Goal: Task Accomplishment & Management: Complete application form

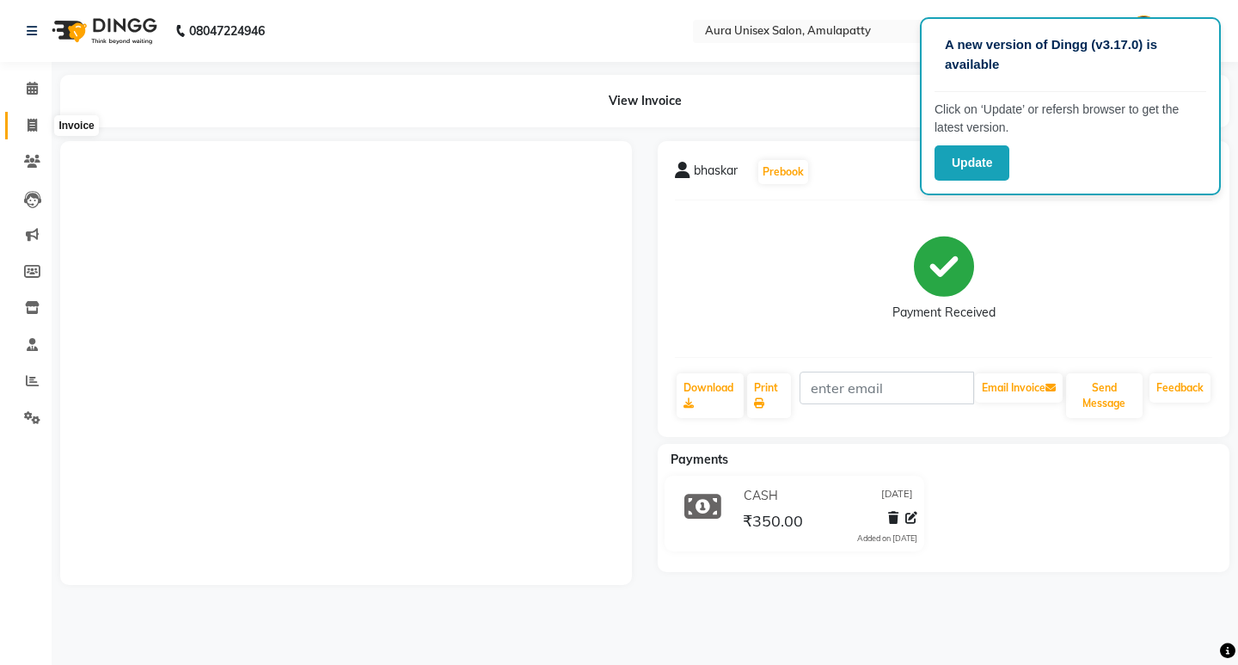
click at [28, 123] on icon at bounding box center [32, 125] width 9 height 13
select select "service"
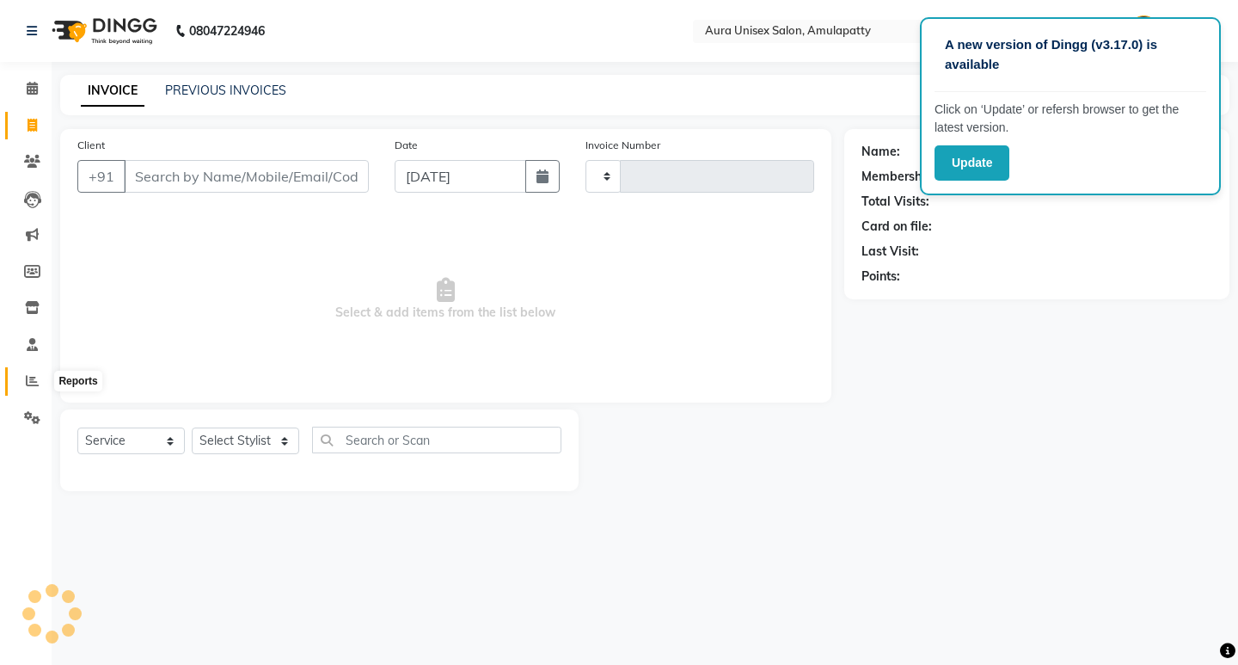
click at [21, 374] on span at bounding box center [32, 381] width 30 height 20
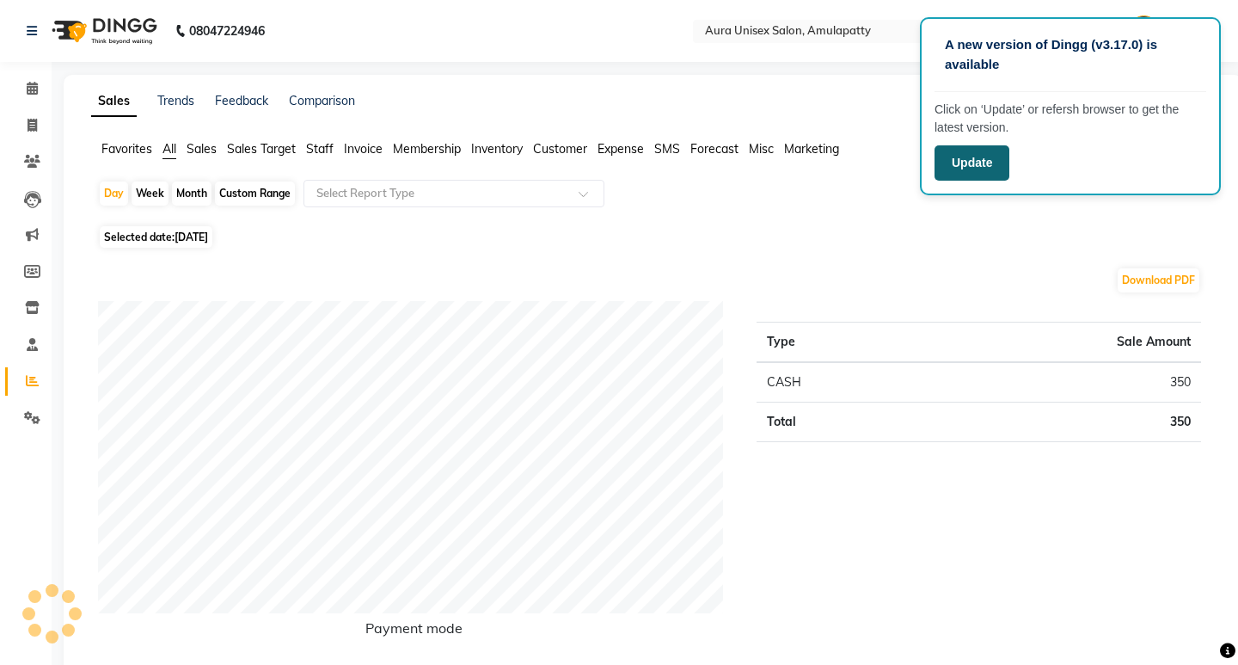
click at [974, 173] on button "Update" at bounding box center [972, 162] width 75 height 35
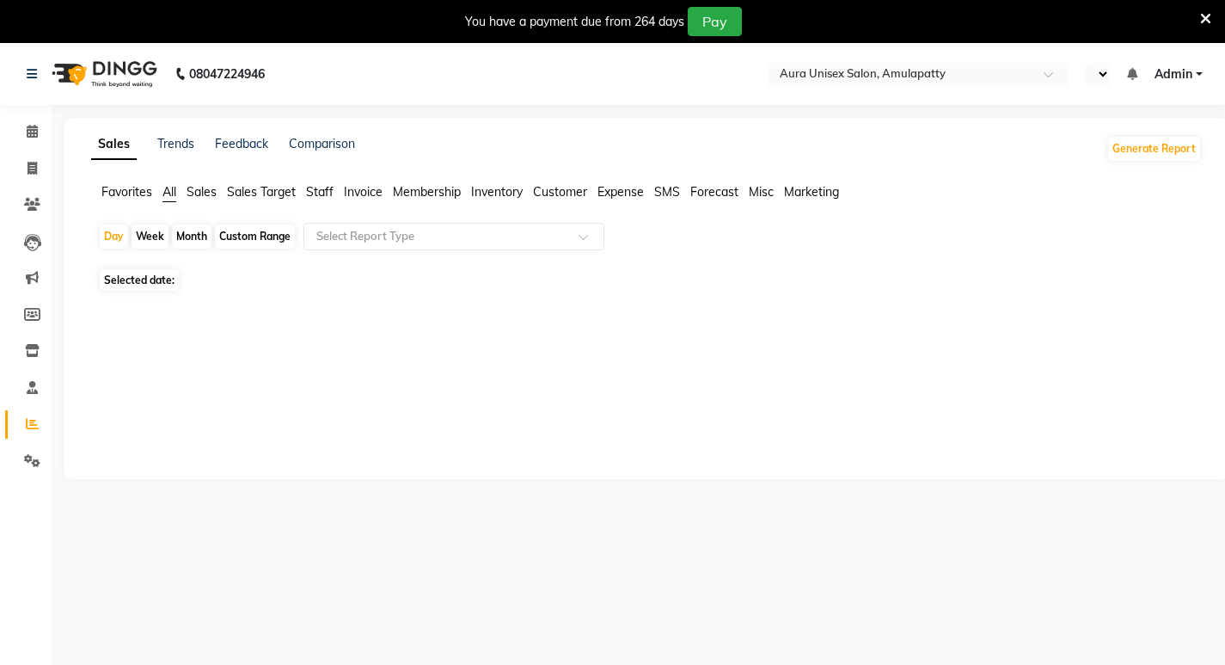
select select "en"
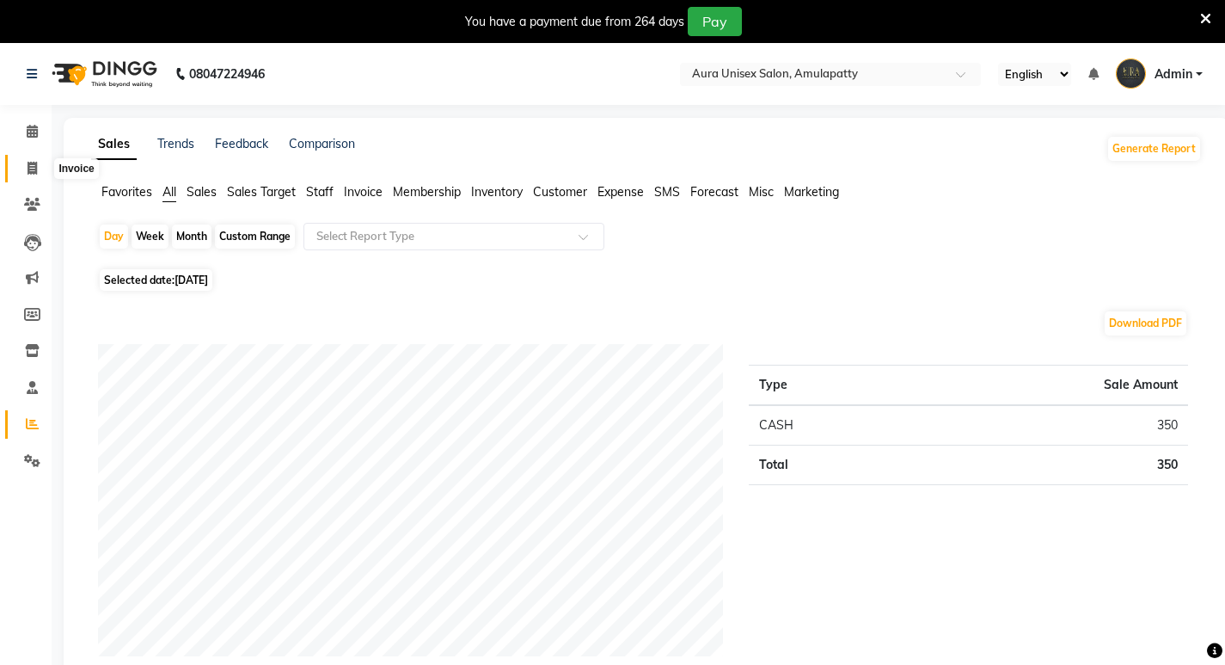
click at [35, 176] on span at bounding box center [32, 169] width 30 height 20
select select "service"
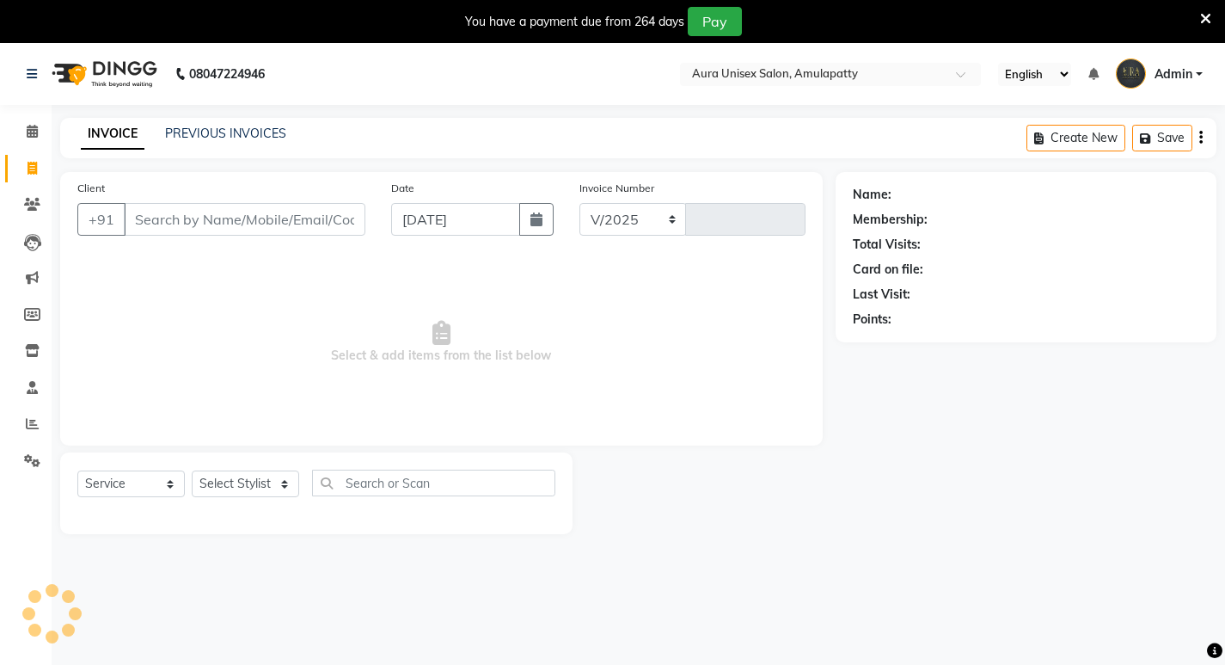
select select "837"
type input "1061"
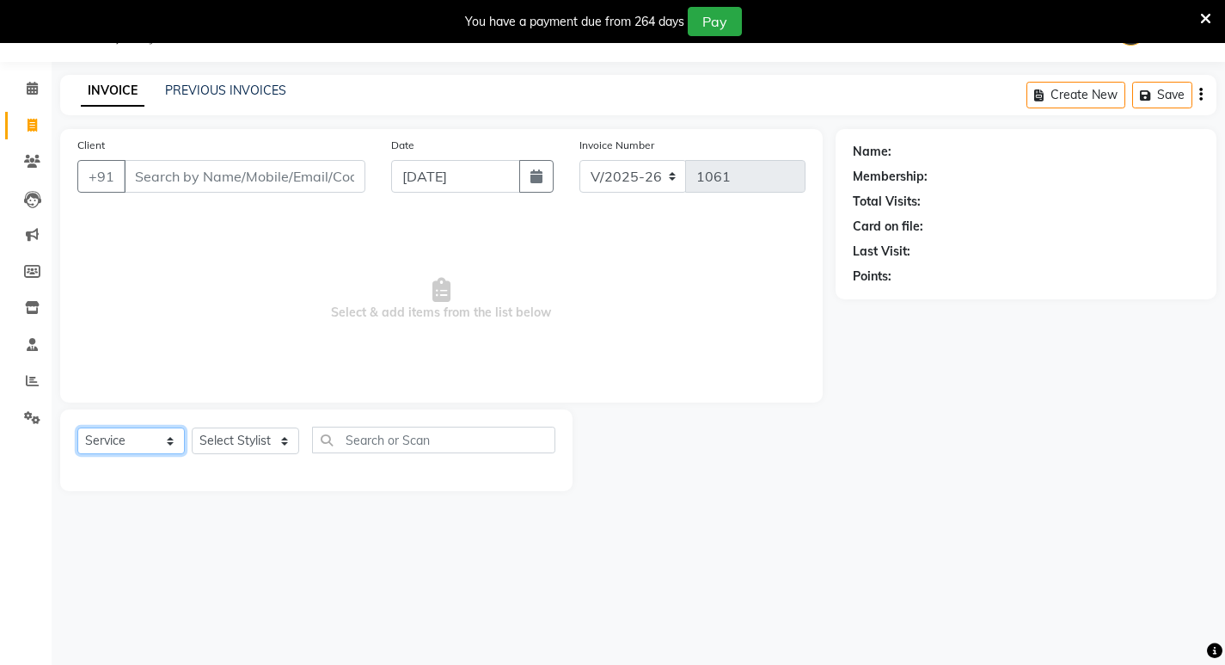
click at [173, 442] on select "Select Service Product Membership Package Voucher Prepaid Gift Card" at bounding box center [130, 440] width 107 height 27
click at [77, 427] on select "Select Service Product Membership Package Voucher Prepaid Gift Card" at bounding box center [130, 440] width 107 height 27
click at [235, 443] on select "Select Stylist afreen bikas BILAL RISHI Sabnam" at bounding box center [245, 440] width 107 height 27
select select "71787"
click at [192, 427] on select "Select Stylist afreen bikas BILAL RISHI Sabnam" at bounding box center [245, 440] width 107 height 27
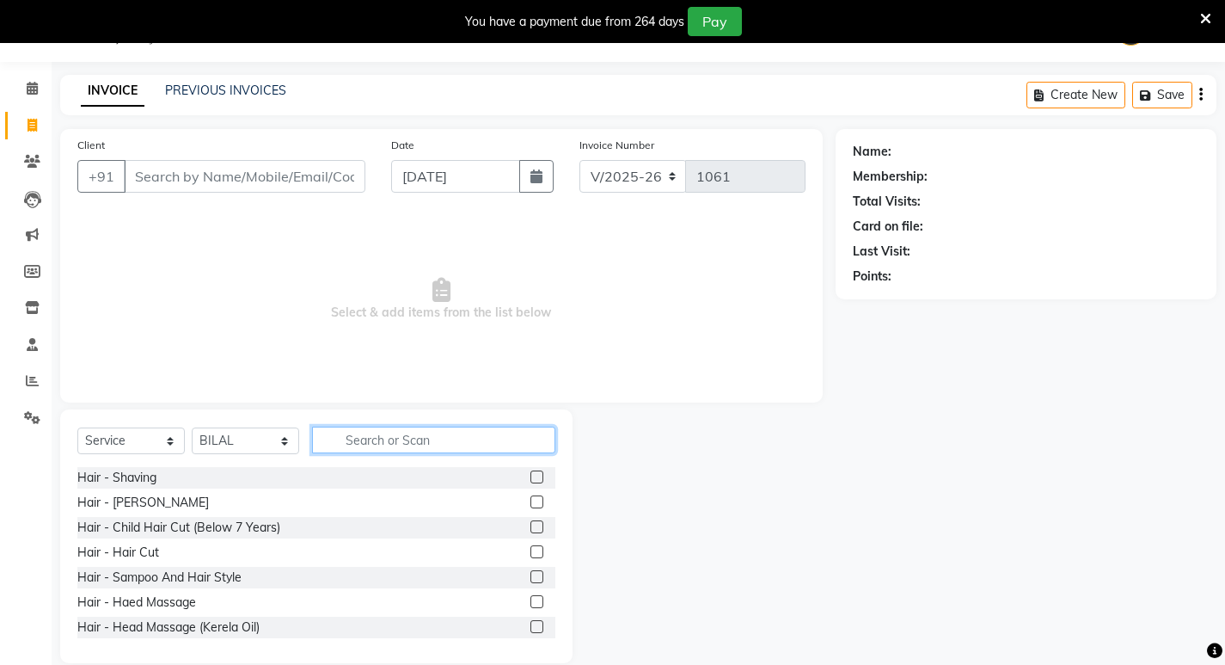
click at [363, 444] on input "text" at bounding box center [433, 439] width 243 height 27
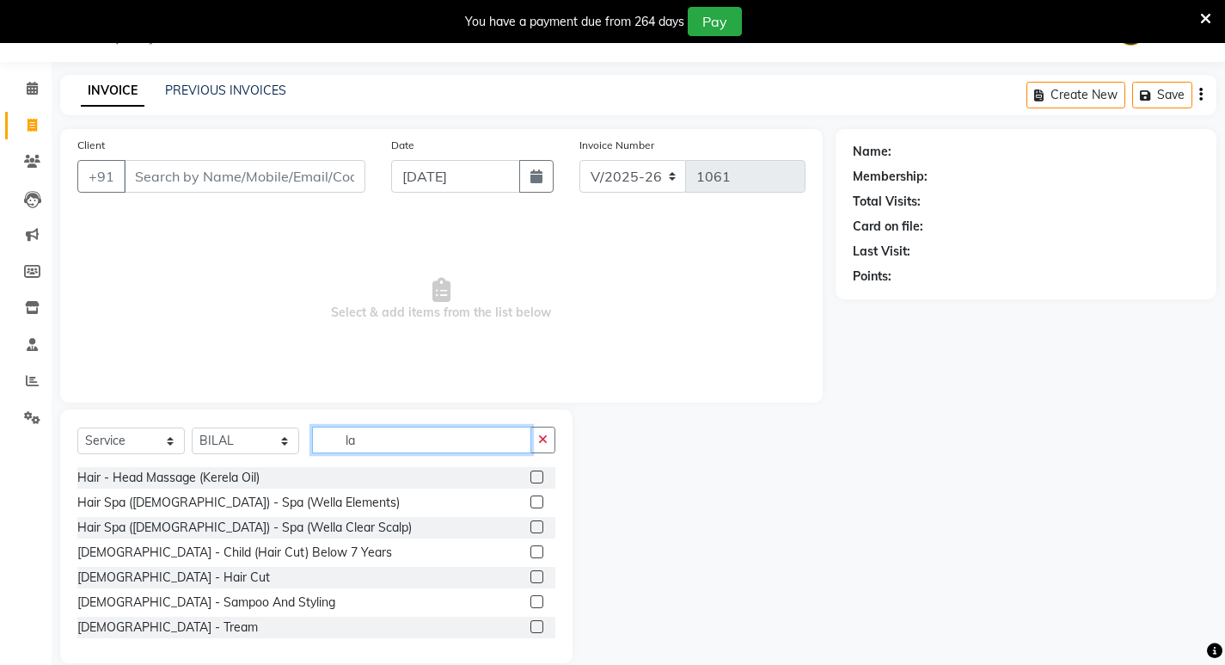
type input "l"
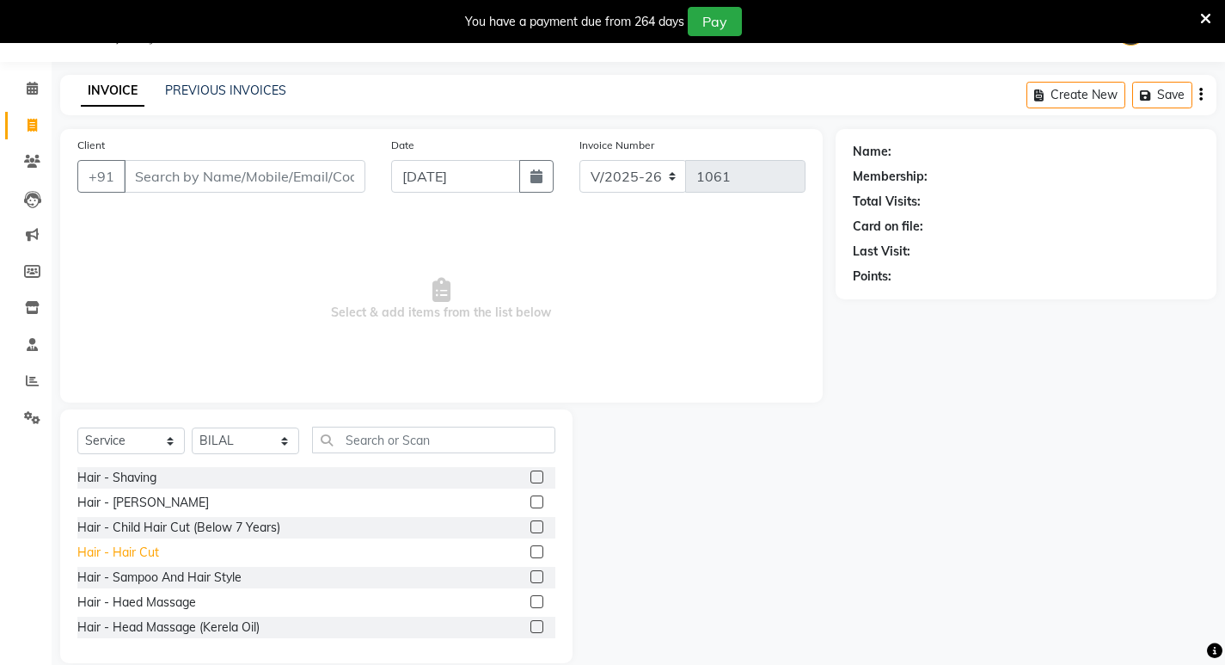
click at [129, 549] on div "Hair - Hair Cut" at bounding box center [118, 552] width 82 height 18
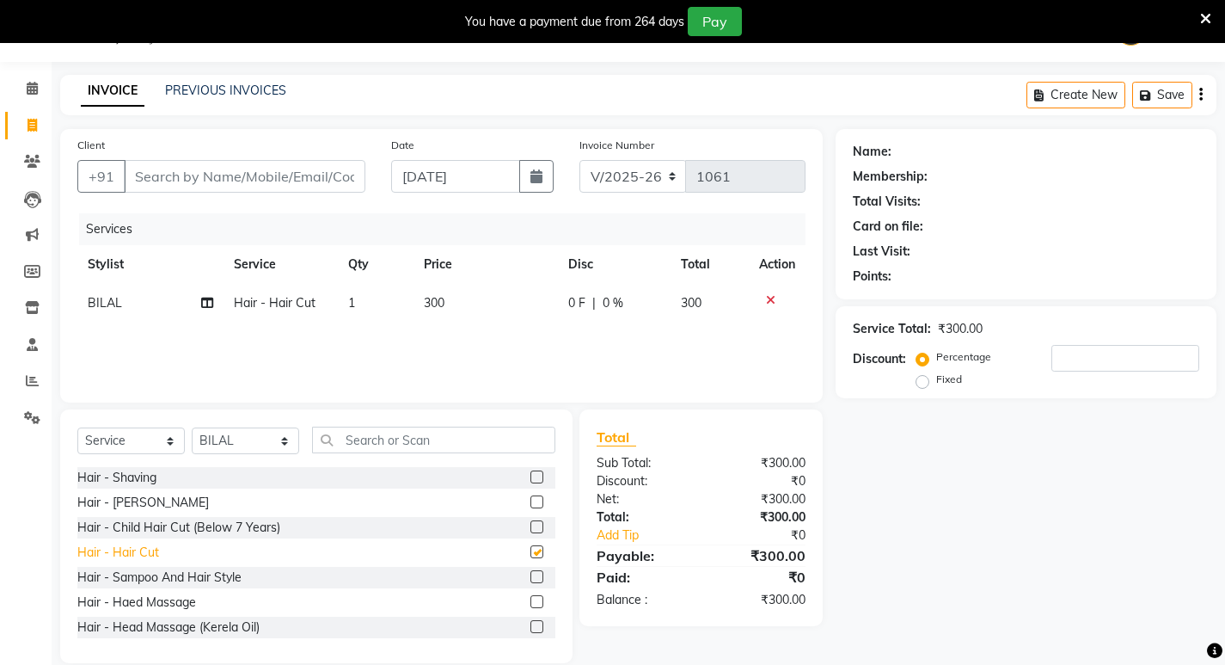
checkbox input "false"
click at [123, 502] on div "Hair - [PERSON_NAME]" at bounding box center [143, 502] width 132 height 18
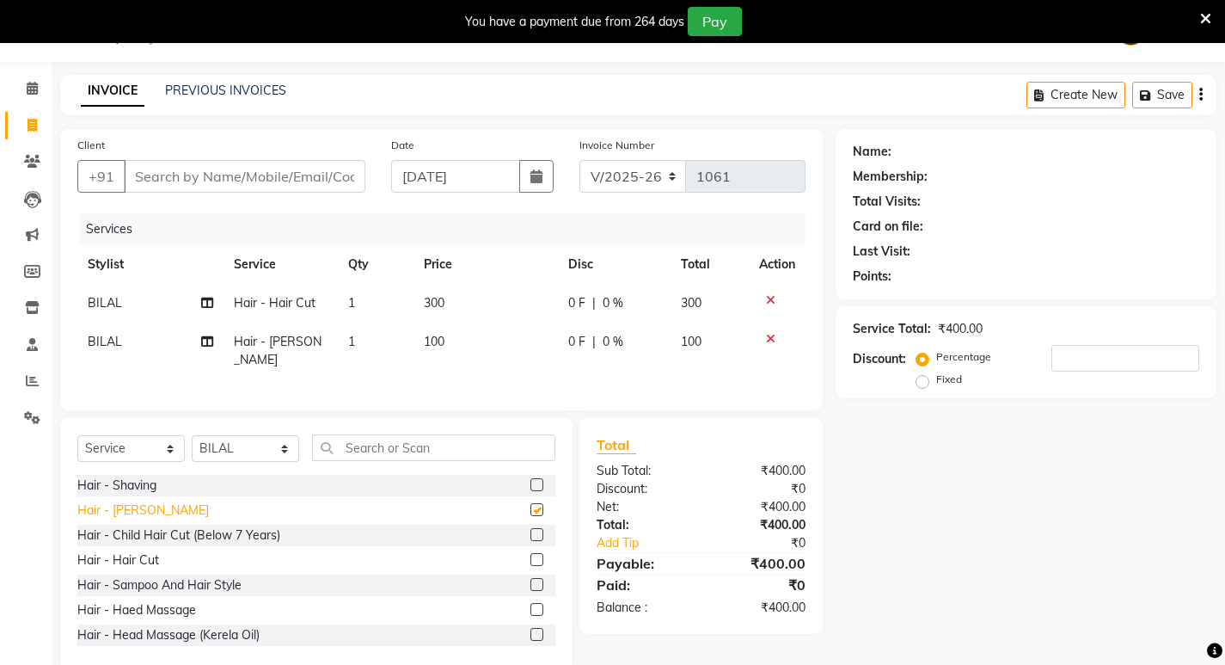
checkbox input "false"
click at [769, 339] on icon at bounding box center [770, 339] width 9 height 12
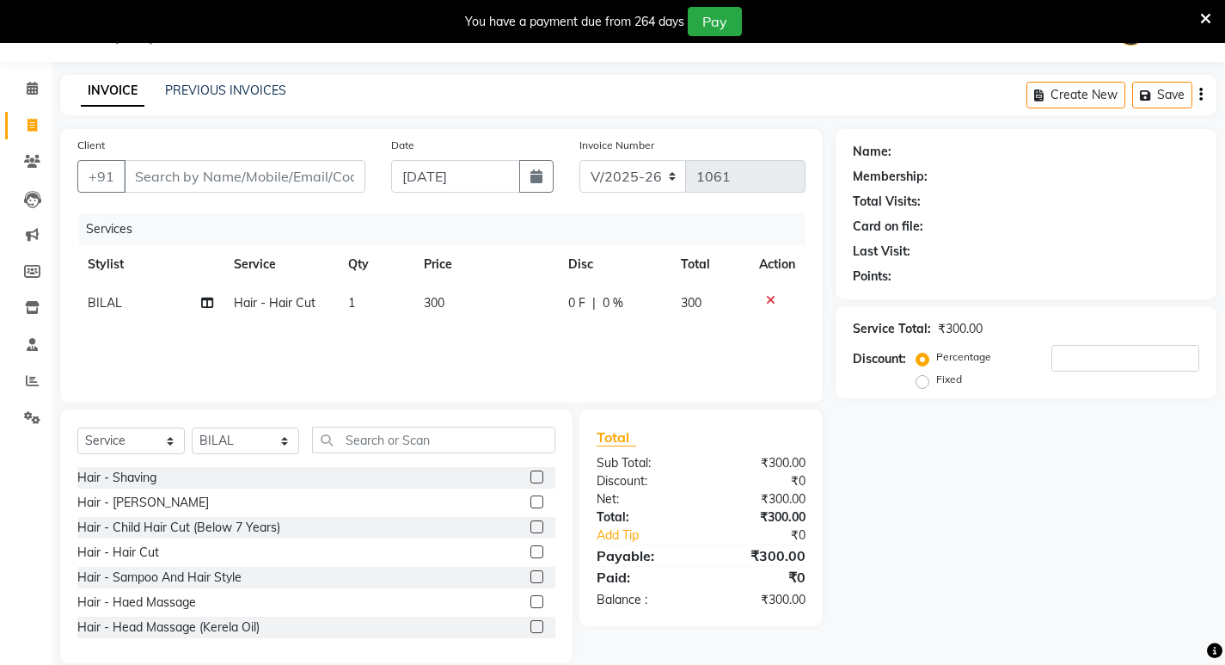
click at [432, 302] on span "300" at bounding box center [434, 302] width 21 height 15
select select "71787"
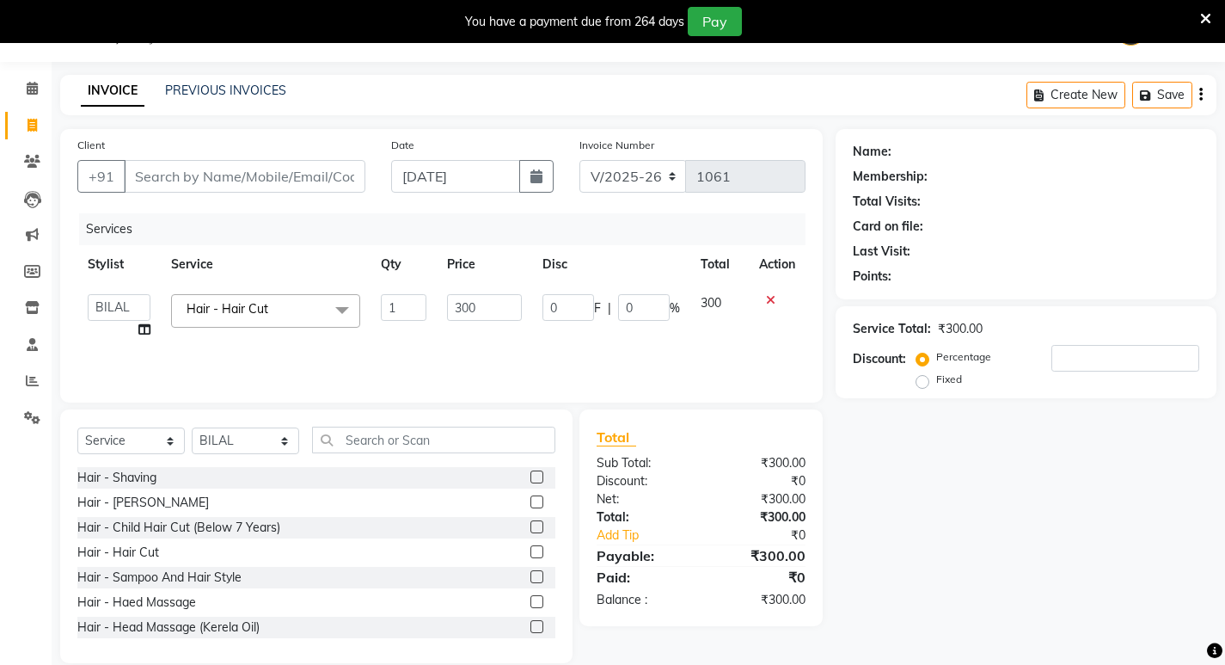
click at [432, 302] on td "1" at bounding box center [403, 316] width 65 height 65
click at [465, 312] on input "300" at bounding box center [484, 307] width 75 height 27
click at [461, 308] on input "300" at bounding box center [484, 307] width 75 height 27
type input "200"
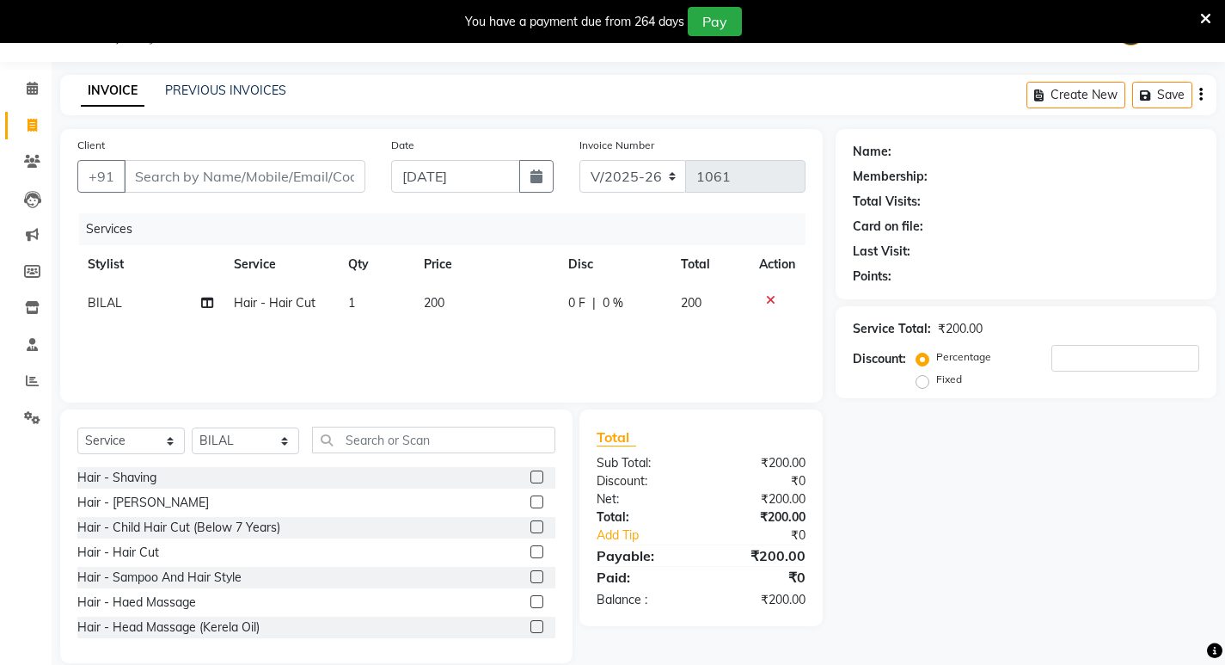
drag, startPoint x: 468, startPoint y: 367, endPoint x: 463, endPoint y: 353, distance: 14.4
click at [467, 364] on div "Services Stylist Service Qty Price Disc Total Action BILAL Hair - Hair Cut 1 20…" at bounding box center [441, 299] width 728 height 172
click at [380, 437] on input "text" at bounding box center [433, 439] width 243 height 27
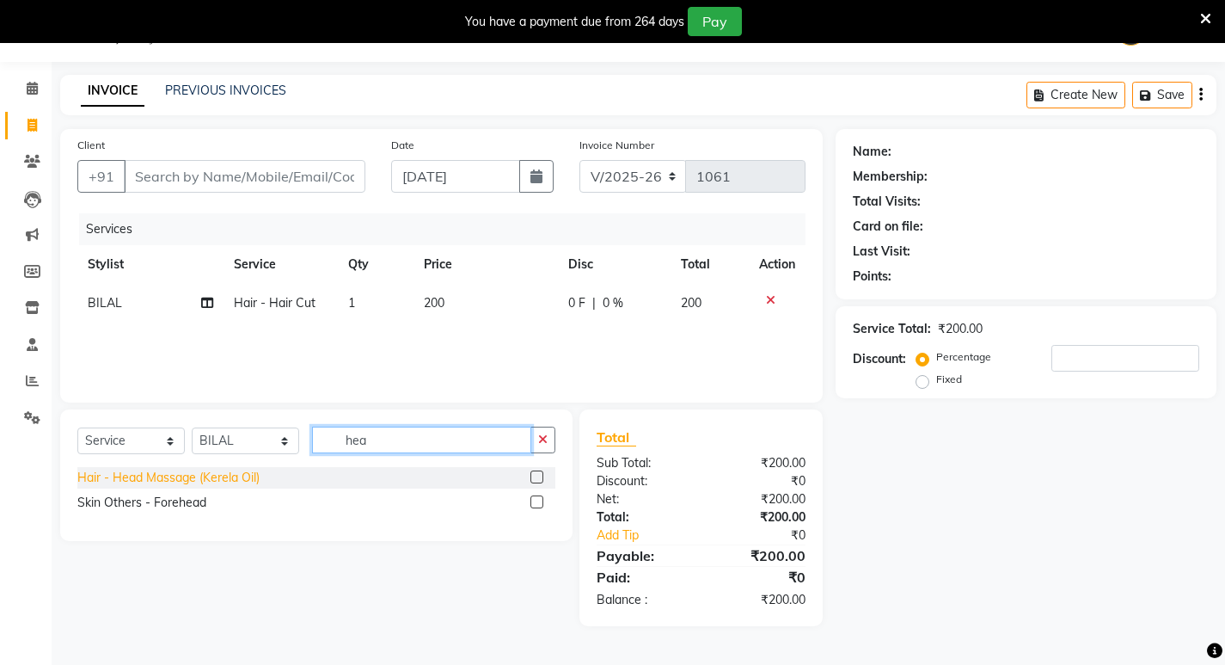
type input "hea"
click at [168, 480] on div "Hair - Head Massage (Kerela Oil)" at bounding box center [168, 478] width 182 height 18
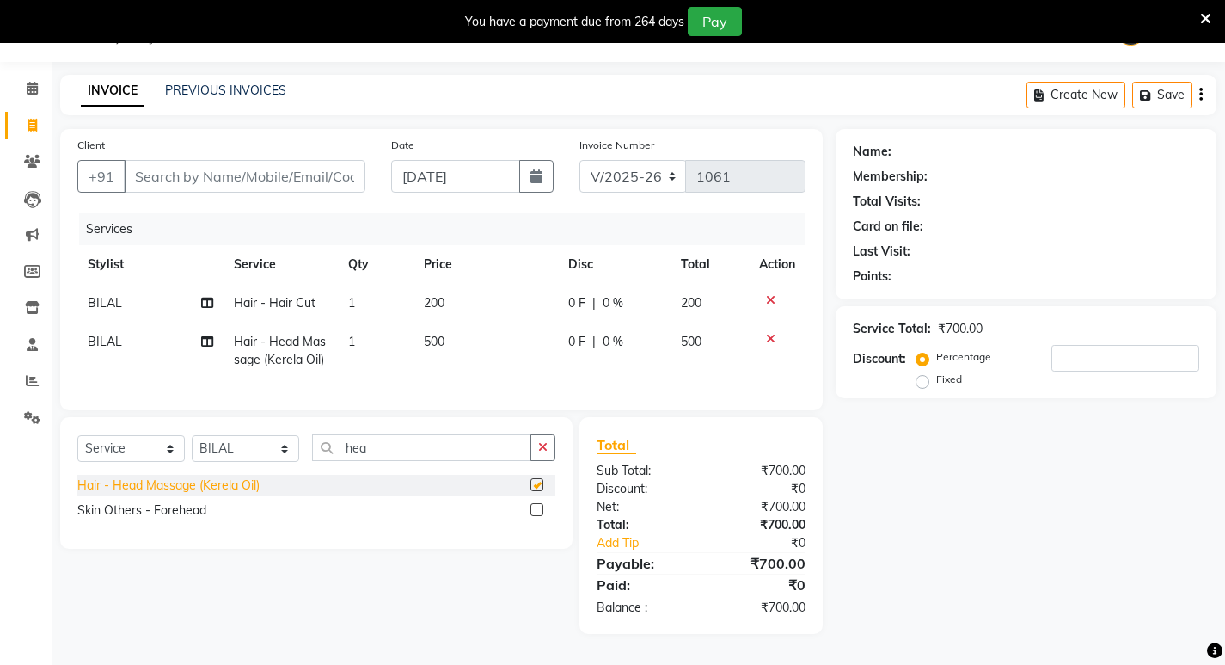
checkbox input "false"
click at [437, 339] on span "500" at bounding box center [434, 341] width 21 height 15
select select "71787"
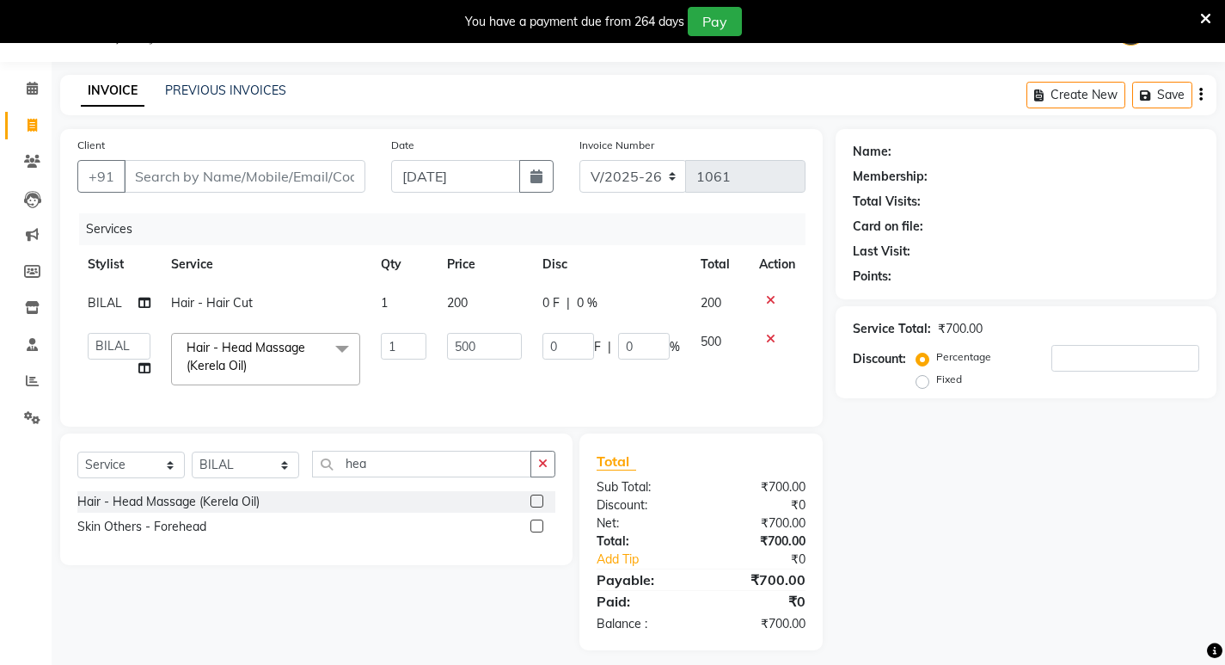
click at [437, 339] on td "500" at bounding box center [484, 358] width 95 height 73
click at [463, 346] on input "500" at bounding box center [484, 346] width 75 height 27
type input "300"
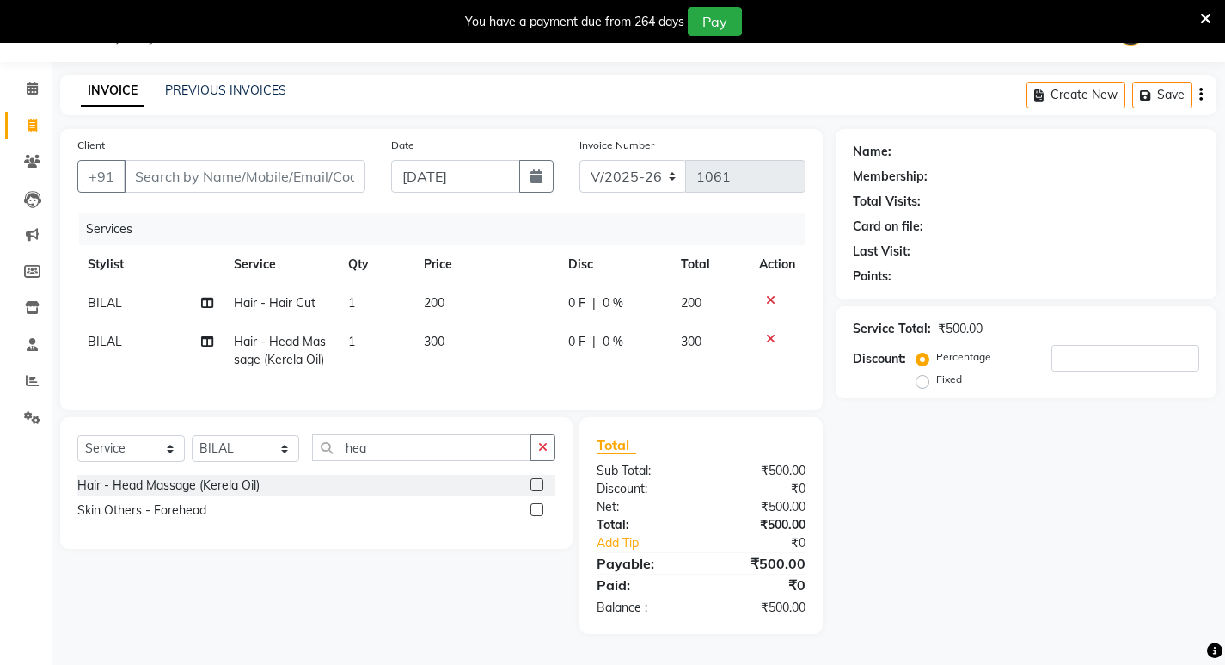
click at [496, 383] on div "Services Stylist Service Qty Price Disc Total Action BILAL Hair - Hair Cut 1 20…" at bounding box center [441, 303] width 728 height 180
click at [178, 183] on input "Client" at bounding box center [245, 176] width 242 height 33
type input "b"
type input "0"
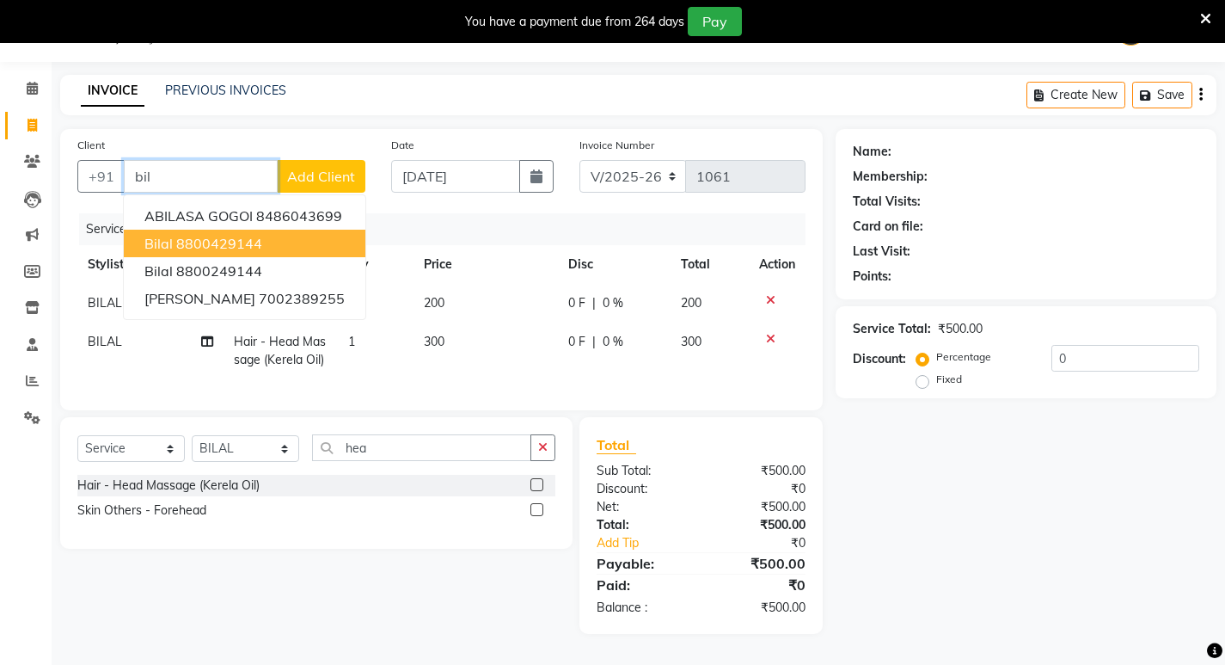
click at [199, 251] on ngb-highlight "8800429144" at bounding box center [219, 243] width 86 height 17
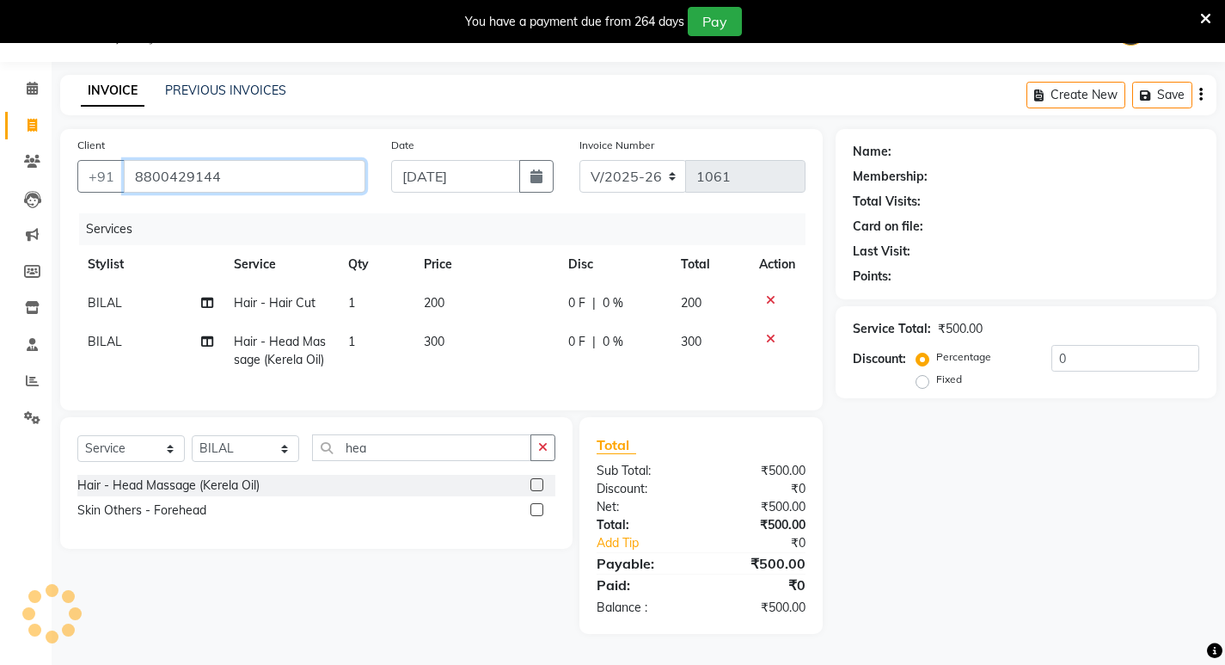
type input "8800429144"
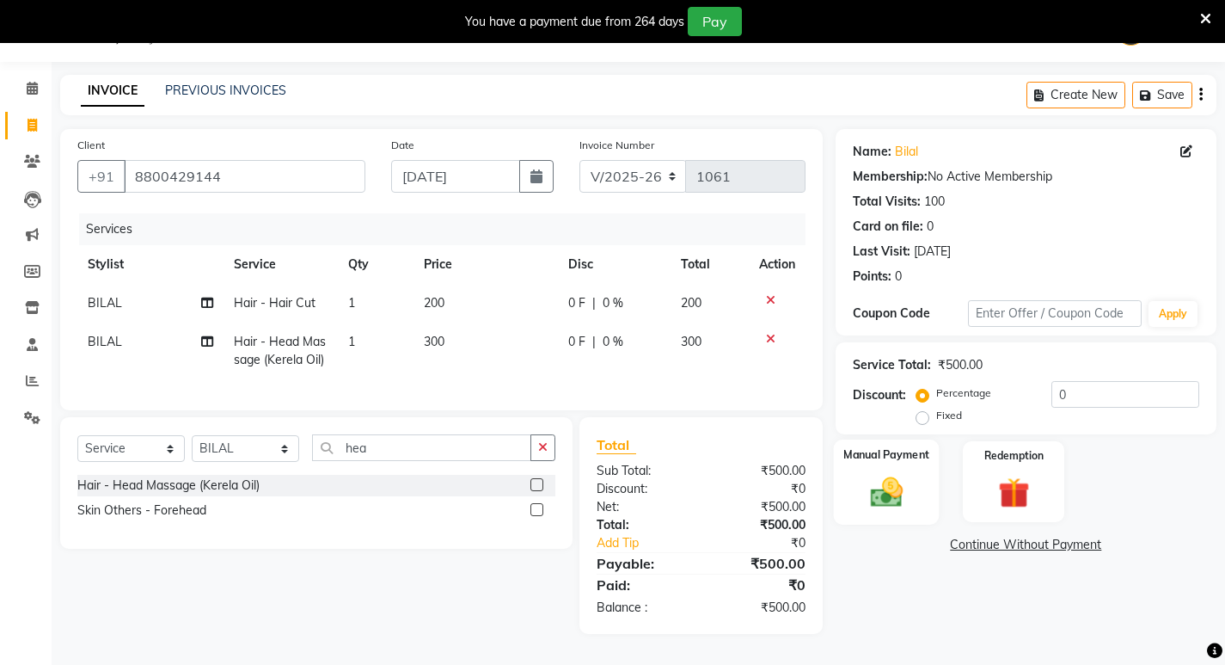
click at [917, 506] on div "Manual Payment" at bounding box center [886, 481] width 106 height 85
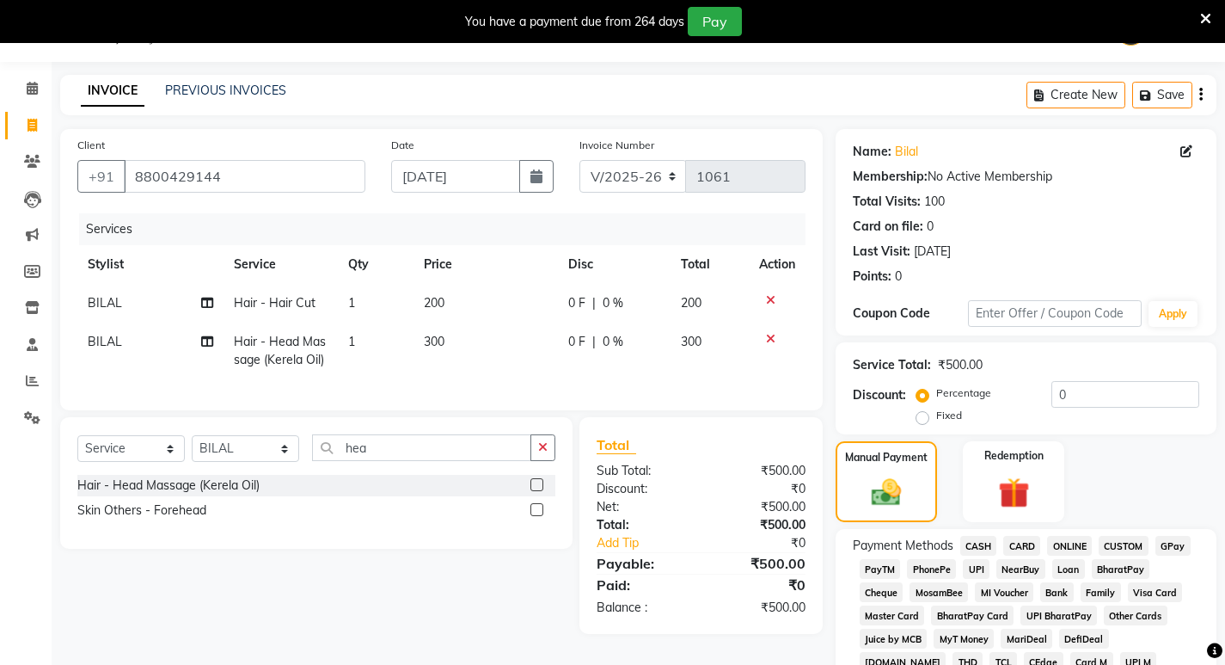
click at [994, 549] on span "CASH" at bounding box center [978, 546] width 37 height 20
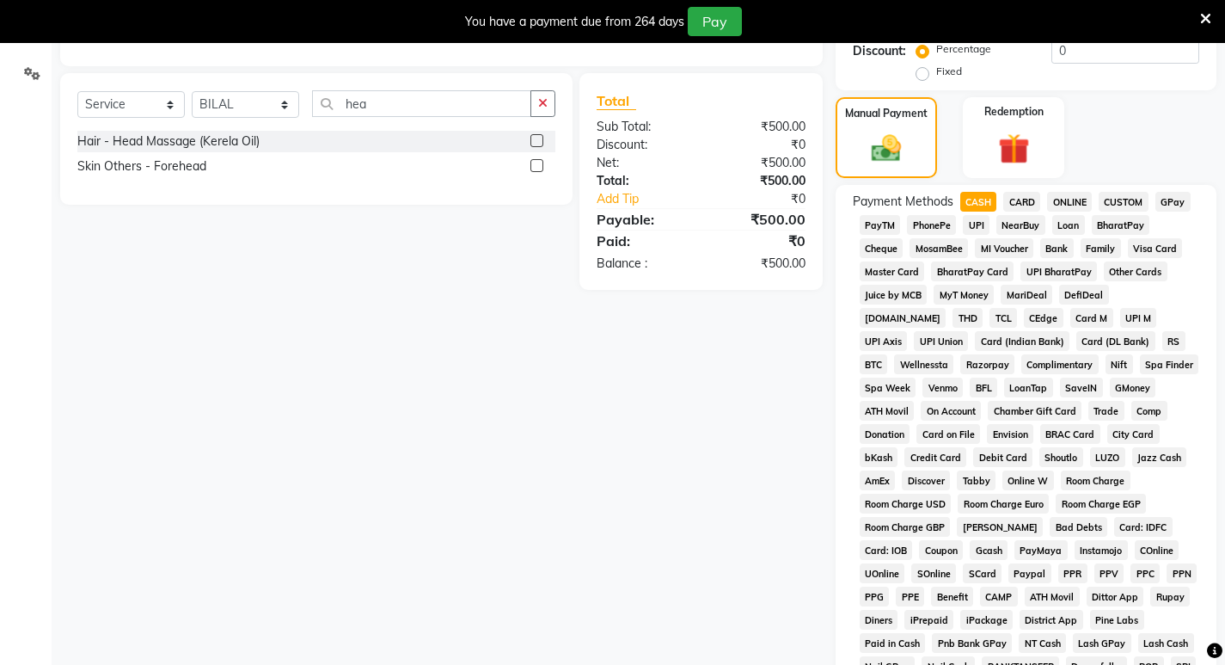
scroll to position [649, 0]
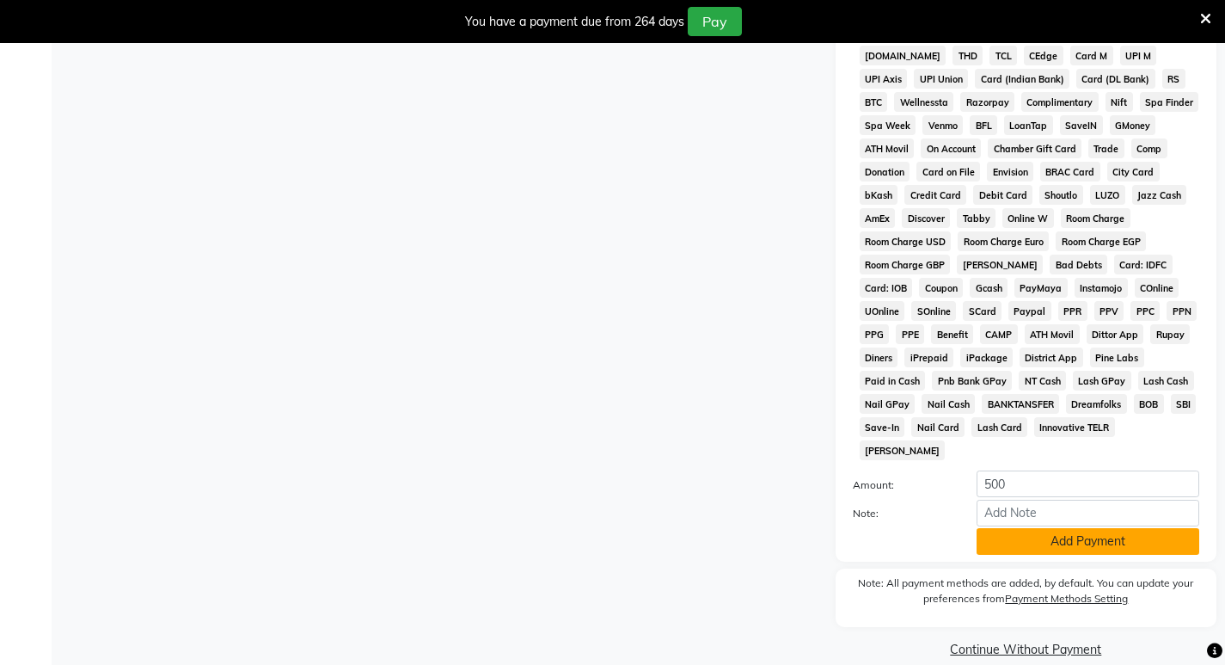
click at [1008, 528] on button "Add Payment" at bounding box center [1088, 541] width 223 height 27
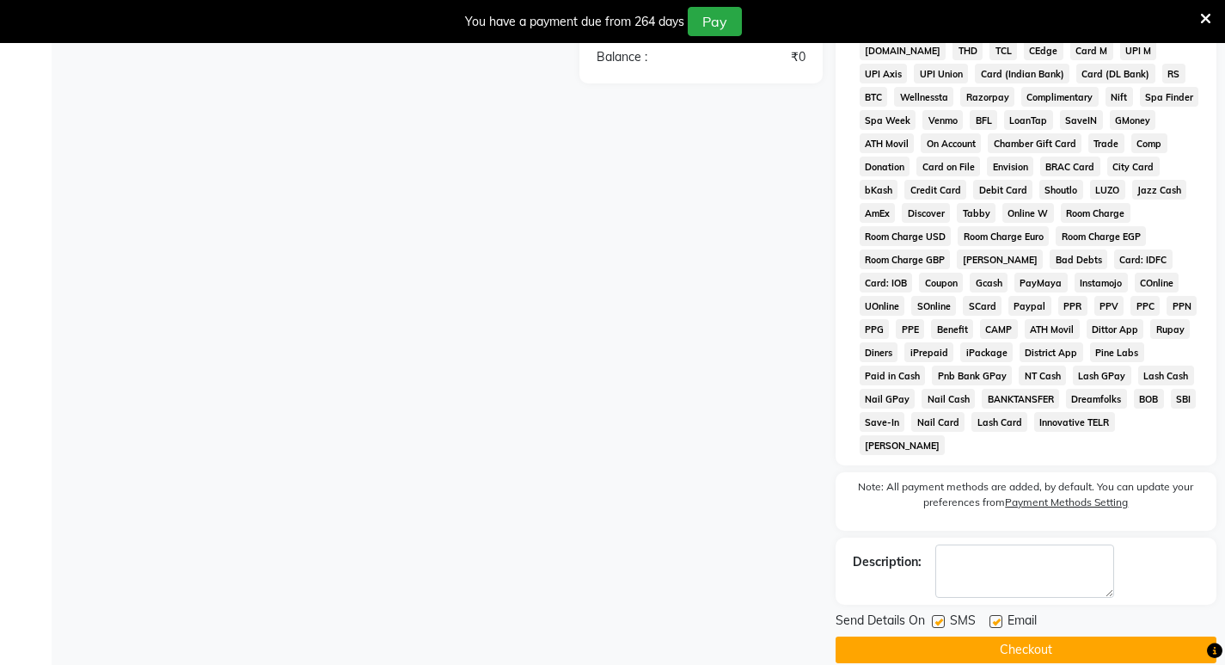
scroll to position [655, 0]
click at [1008, 635] on button "Checkout" at bounding box center [1026, 648] width 381 height 27
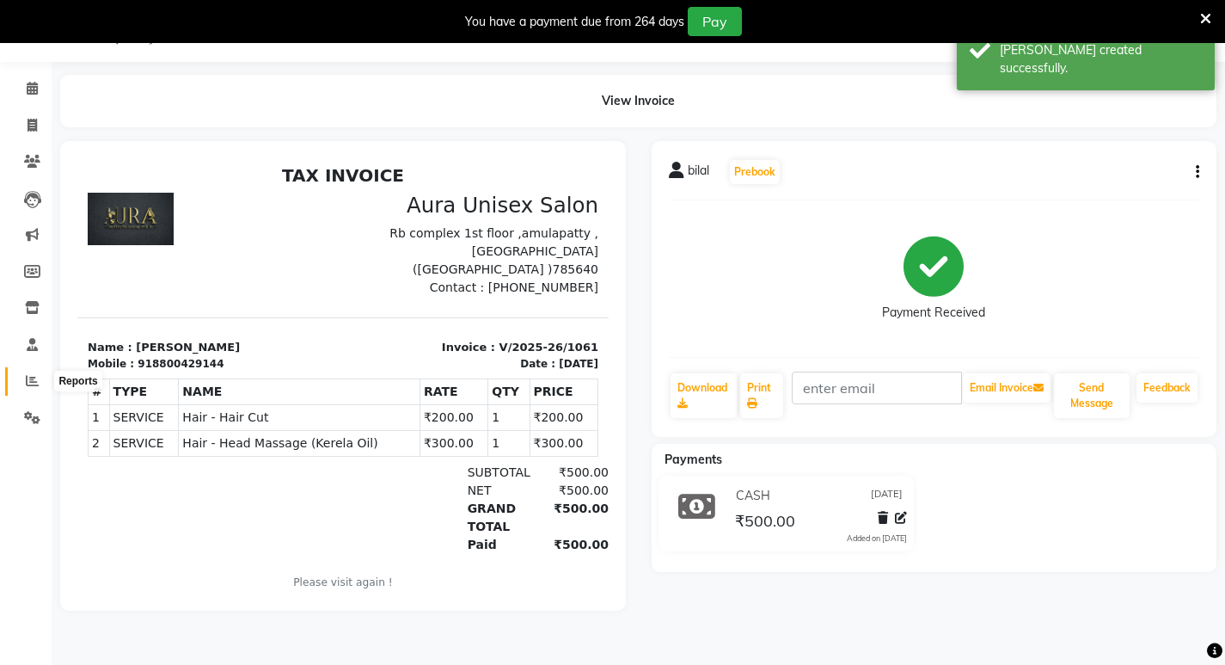
click at [28, 378] on icon at bounding box center [32, 380] width 13 height 13
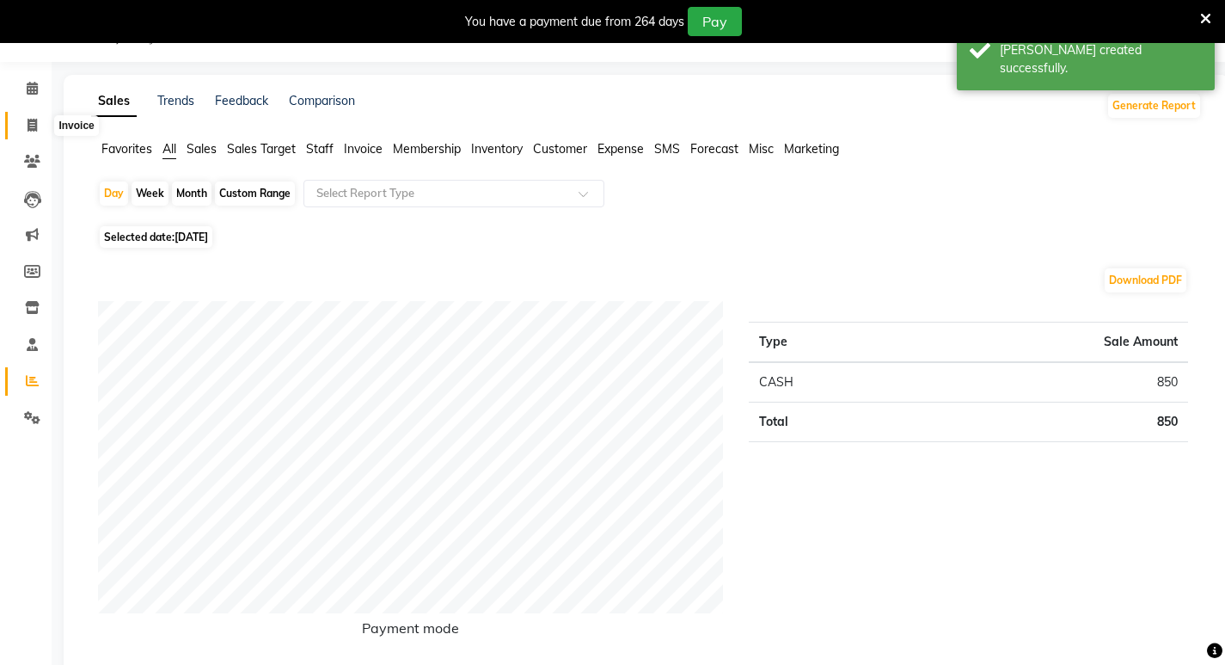
click at [29, 131] on icon at bounding box center [32, 125] width 9 height 13
select select "service"
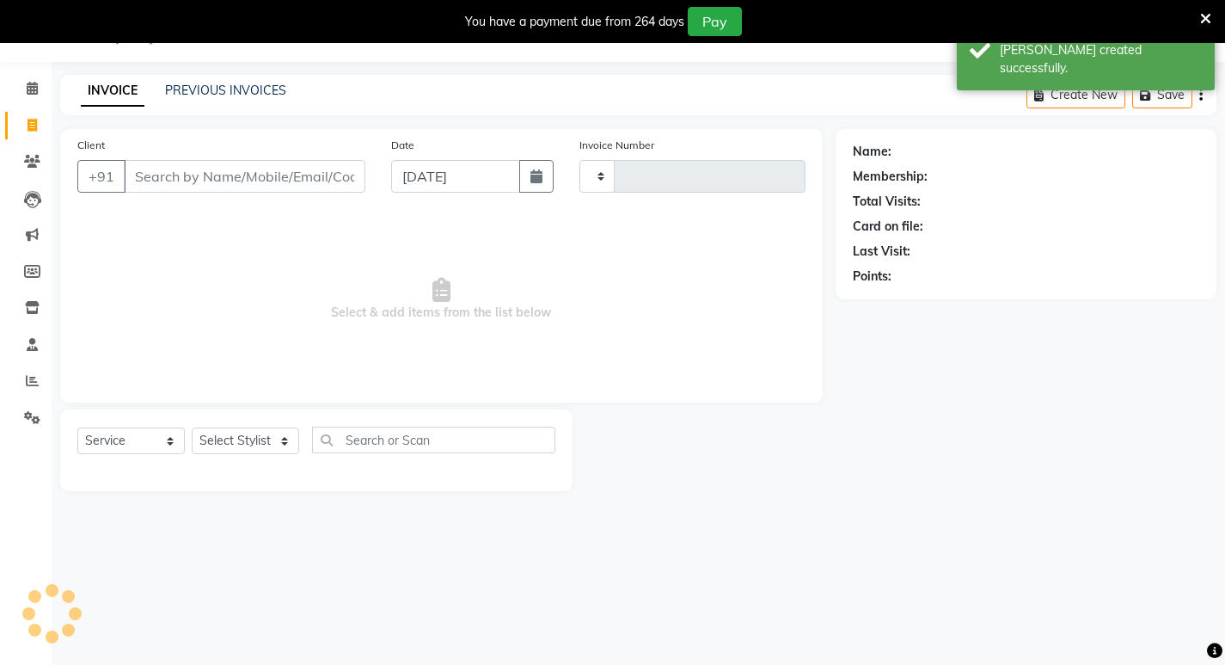
type input "1062"
select select "837"
click at [205, 93] on link "PREVIOUS INVOICES" at bounding box center [225, 90] width 121 height 15
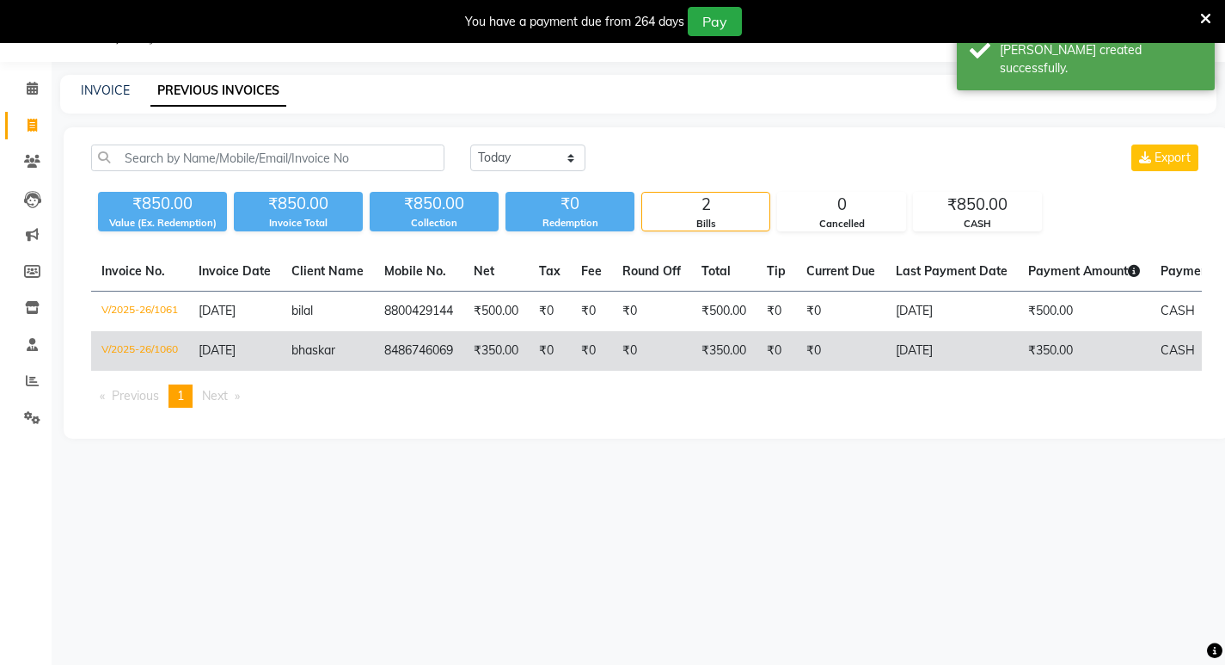
click at [576, 347] on td "₹0" at bounding box center [591, 351] width 41 height 40
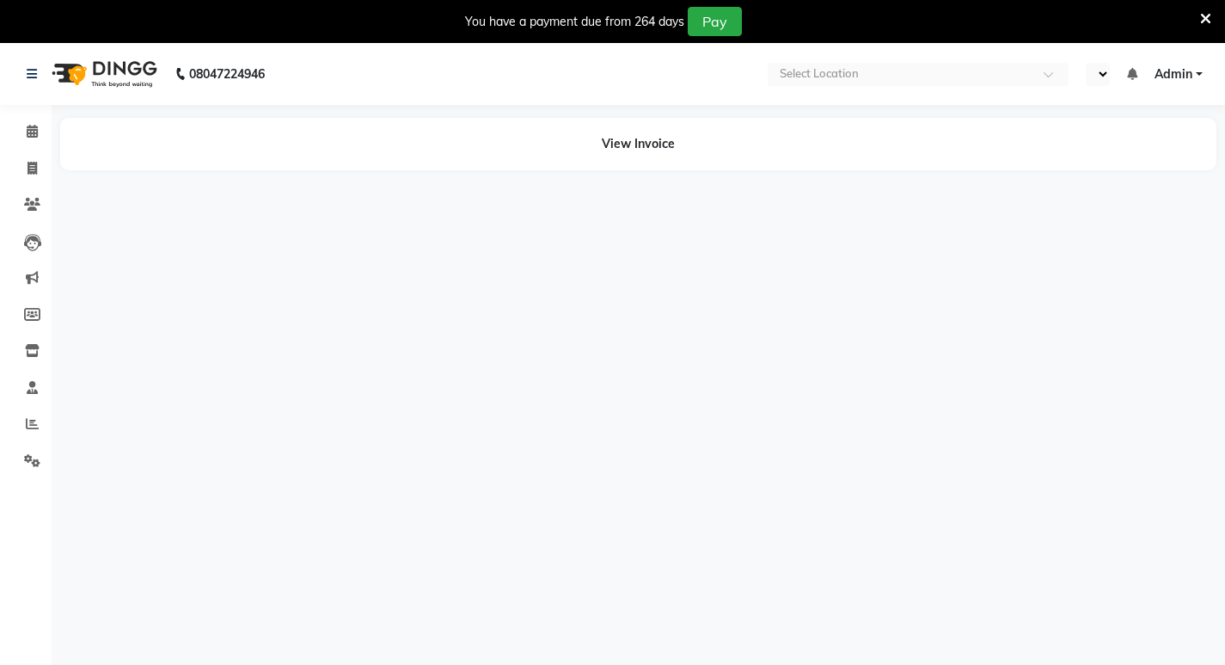
select select "en"
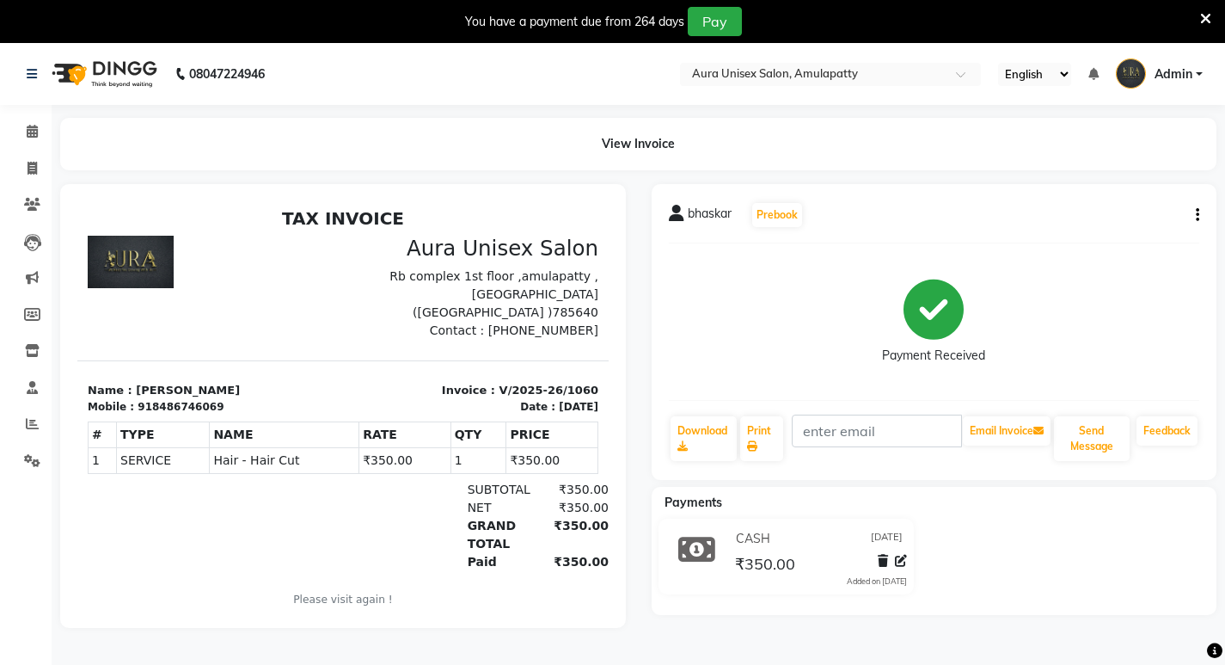
click at [1194, 217] on button "button" at bounding box center [1194, 215] width 10 height 18
click at [1083, 243] on div "Edit Invoice" at bounding box center [1112, 236] width 118 height 21
select select "service"
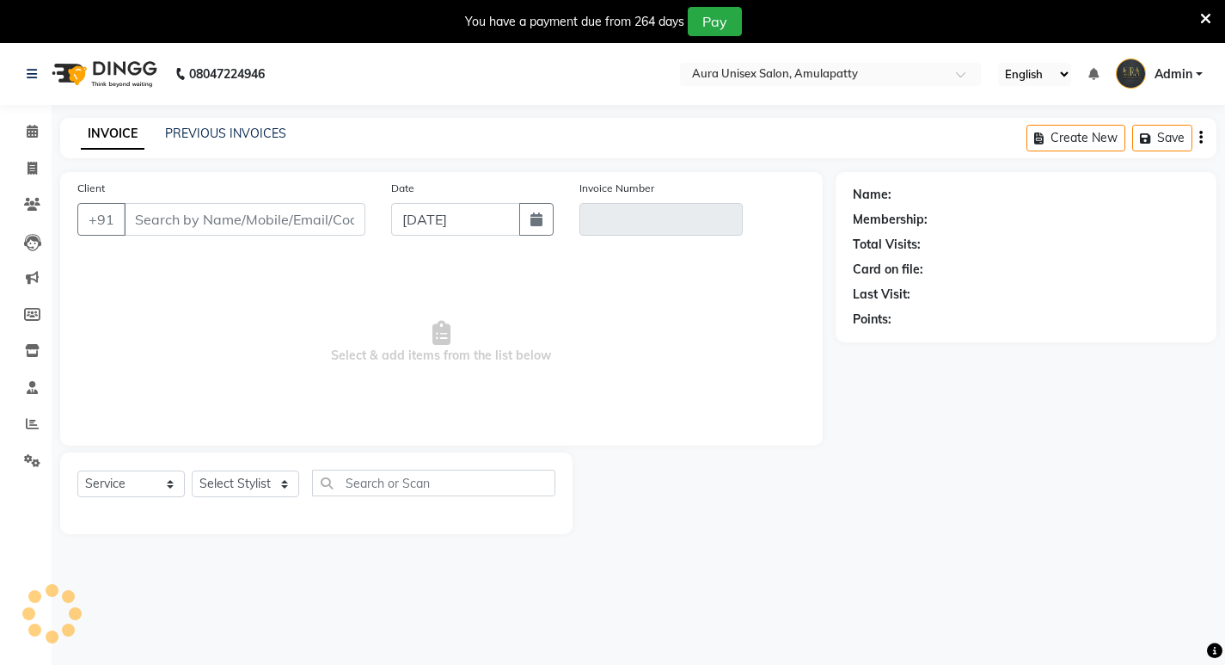
scroll to position [43, 0]
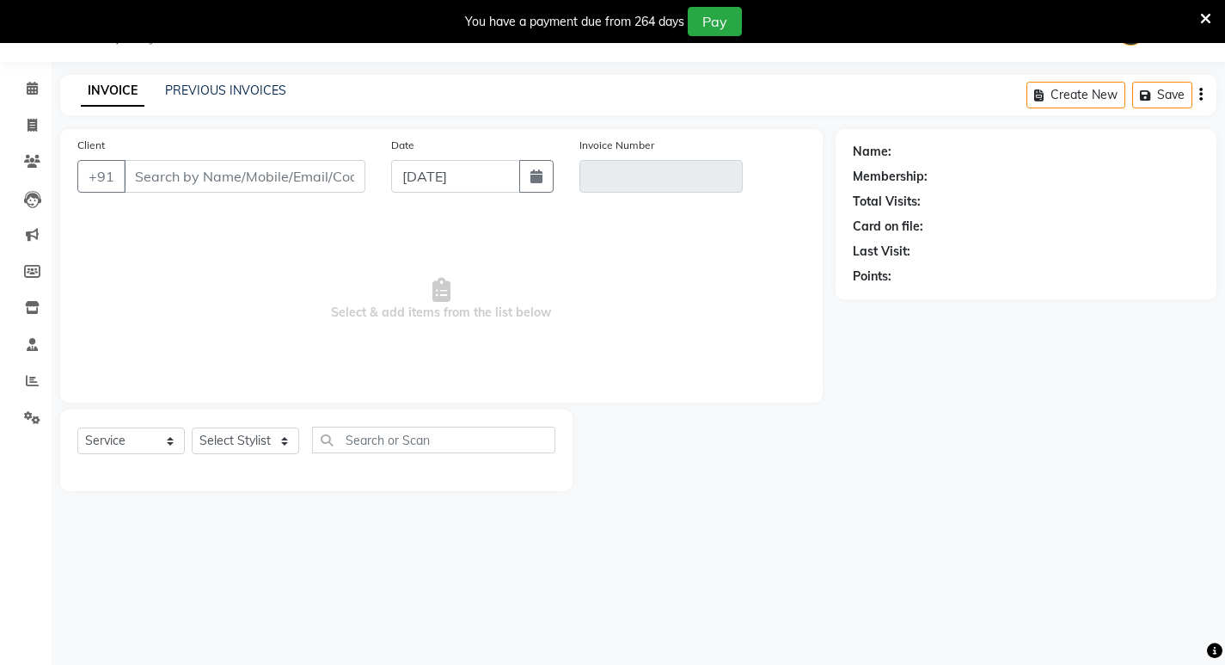
type input "8486746069"
type input "V/2025-26/1060"
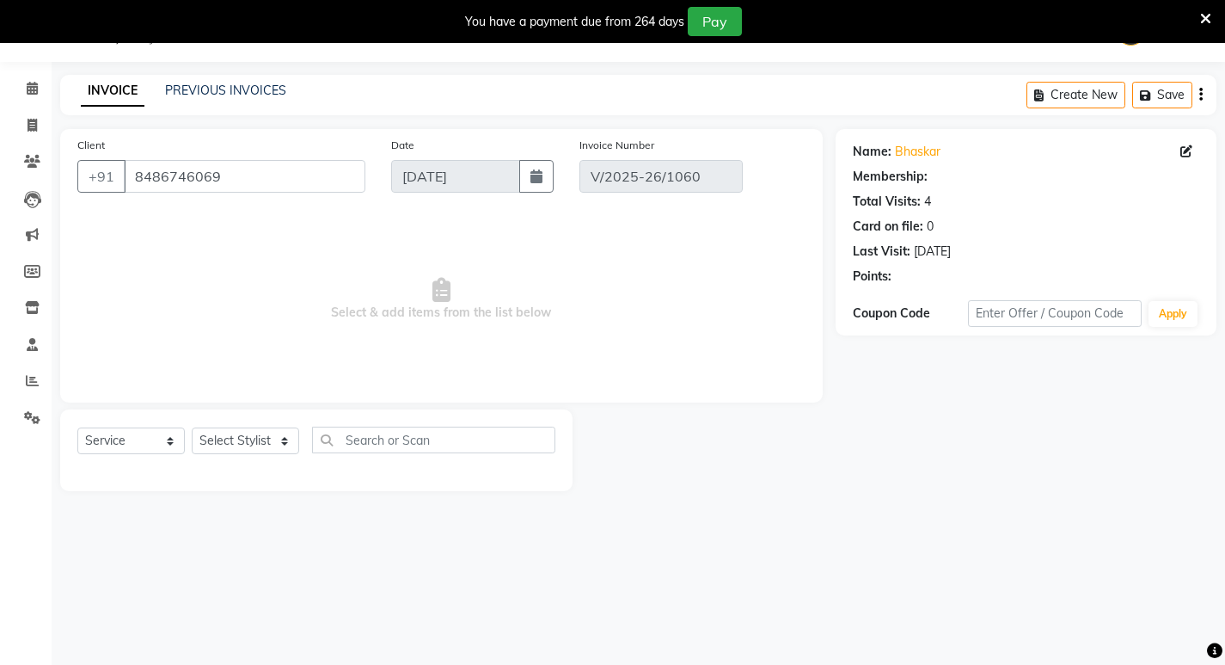
select select "select"
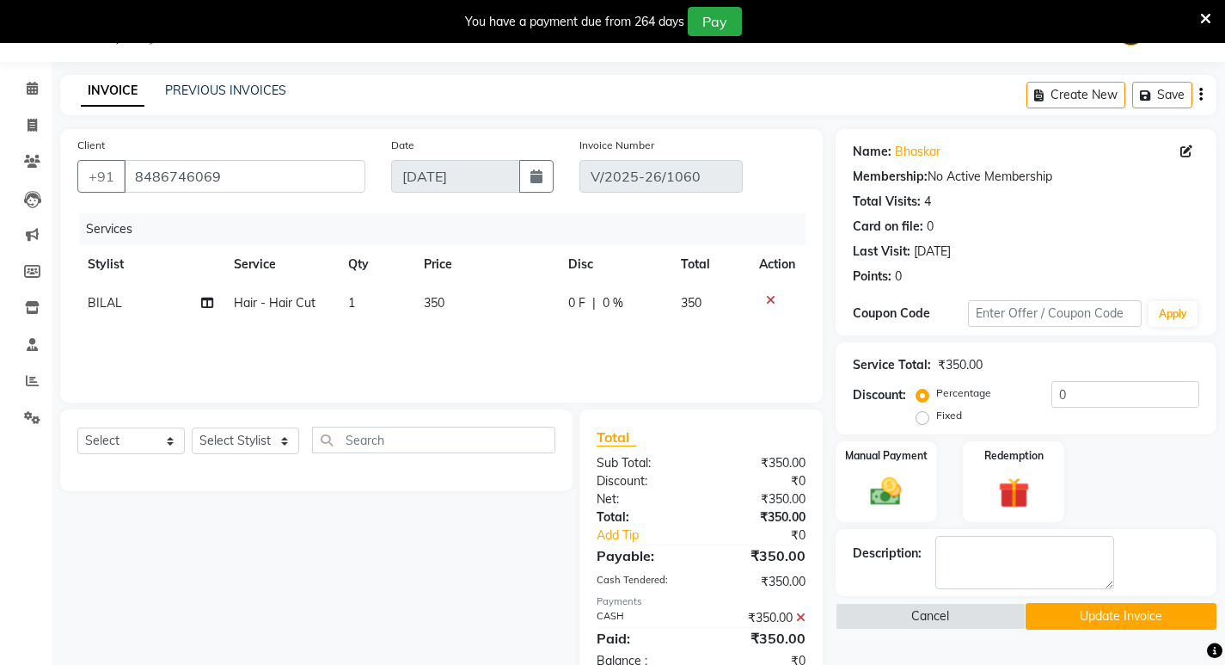
click at [437, 303] on span "350" at bounding box center [434, 302] width 21 height 15
select select "71787"
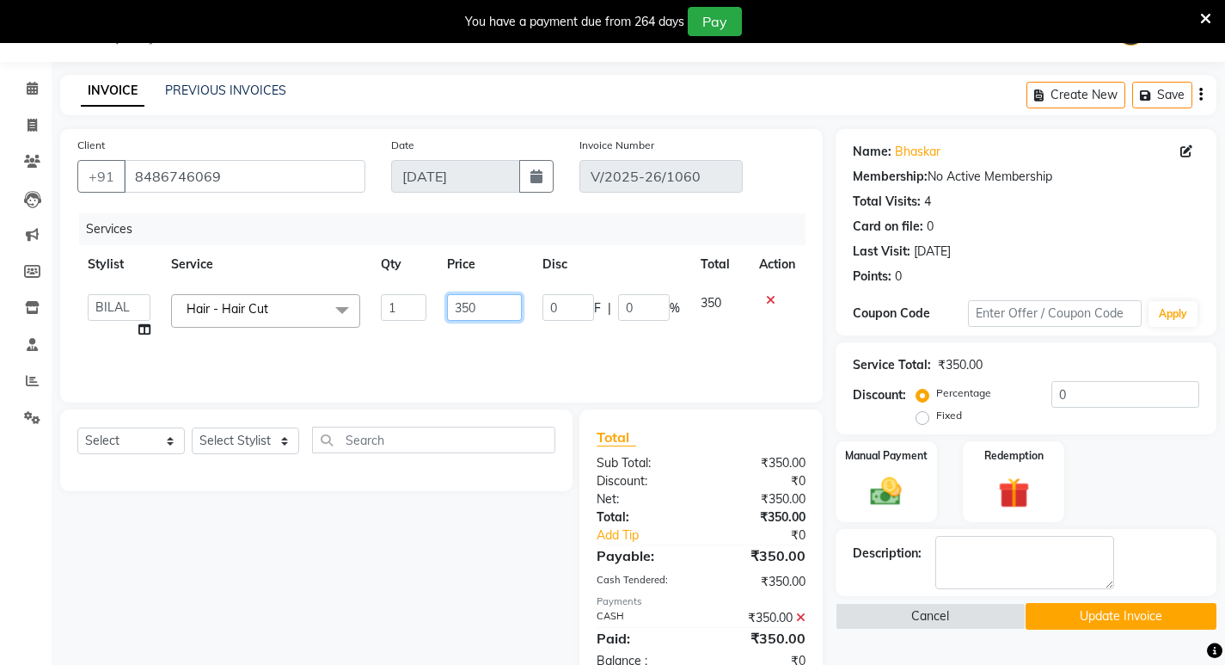
click at [463, 305] on input "350" at bounding box center [484, 307] width 75 height 27
type input "250"
click at [503, 356] on div "Services Stylist Service Qty Price Disc Total Action [PERSON_NAME] BILAL RISHI …" at bounding box center [441, 299] width 728 height 172
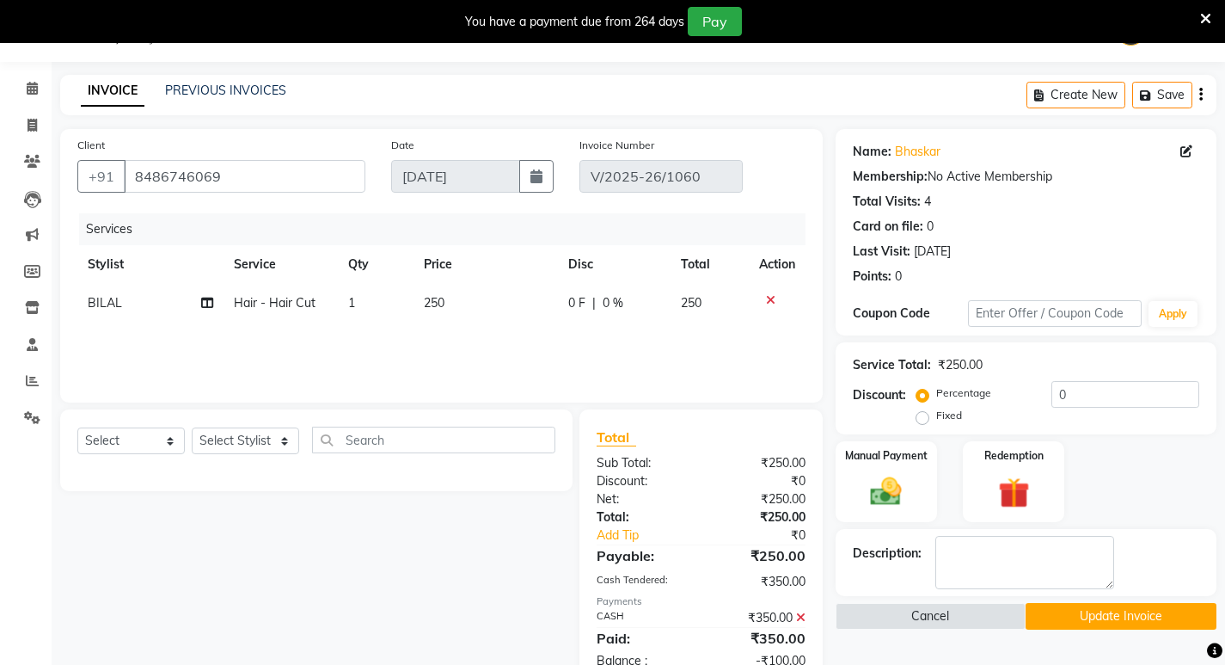
click at [801, 616] on icon at bounding box center [800, 617] width 9 height 12
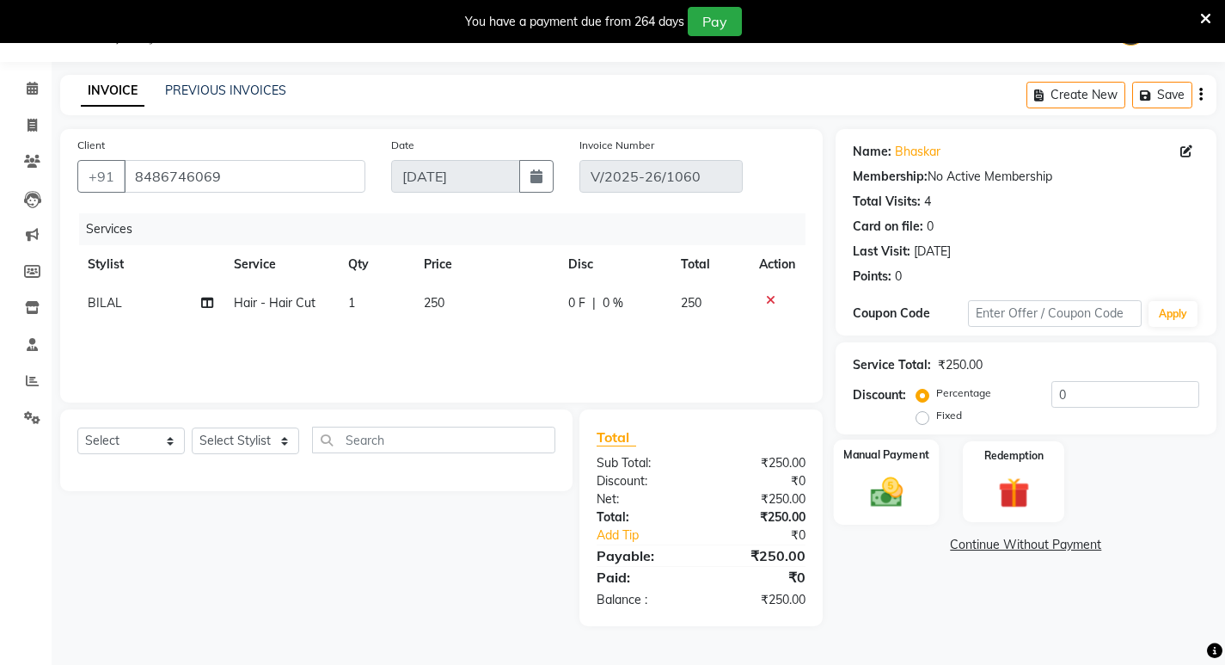
click at [900, 498] on img at bounding box center [886, 491] width 52 height 37
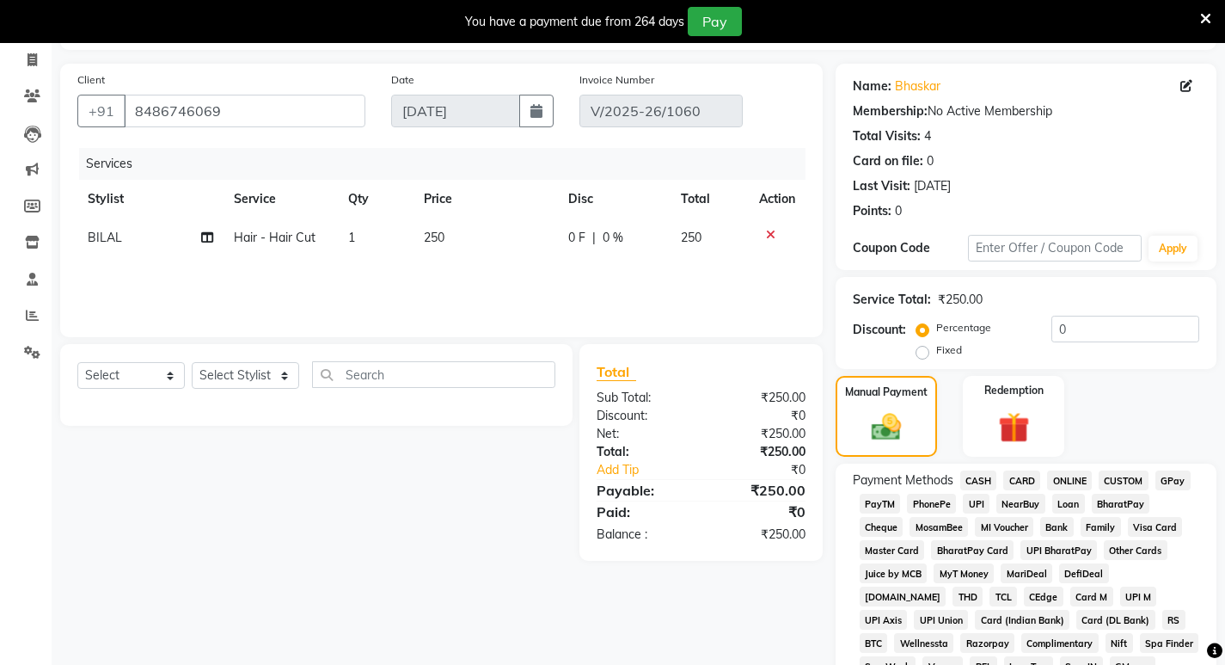
scroll to position [215, 0]
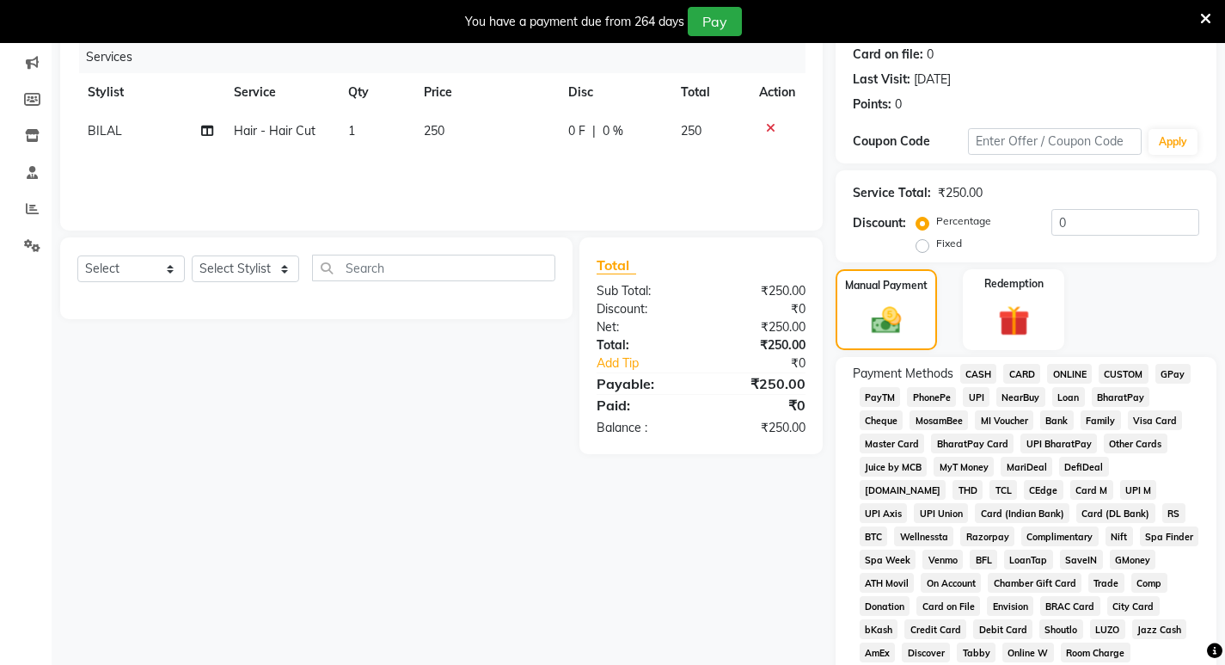
click at [969, 374] on span "CASH" at bounding box center [978, 374] width 37 height 20
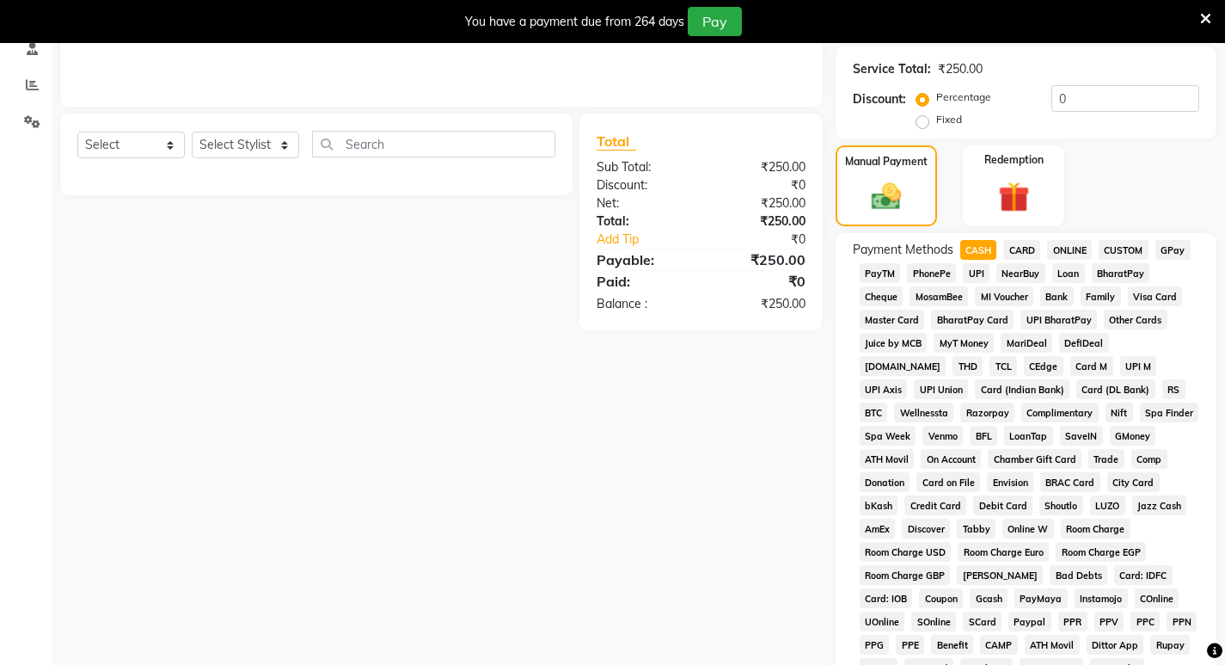
scroll to position [559, 0]
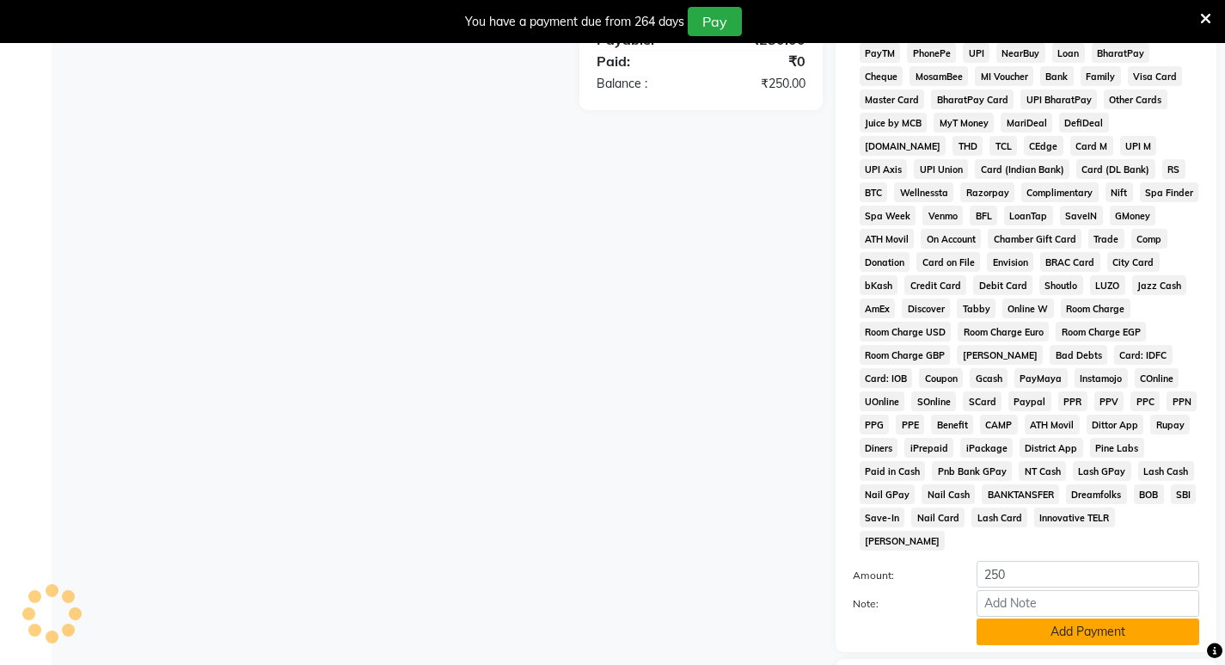
click at [1050, 618] on button "Add Payment" at bounding box center [1088, 631] width 223 height 27
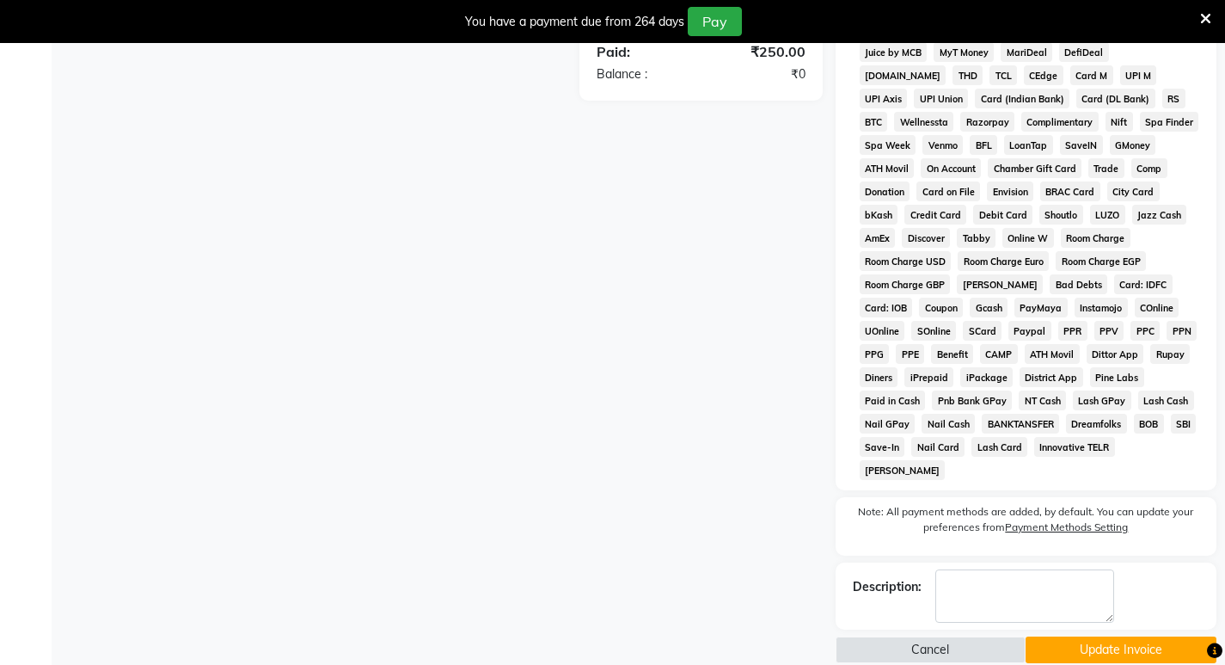
scroll to position [630, 0]
click at [1149, 635] on button "Update Invoice" at bounding box center [1121, 648] width 191 height 27
